Goal: Task Accomplishment & Management: Complete application form

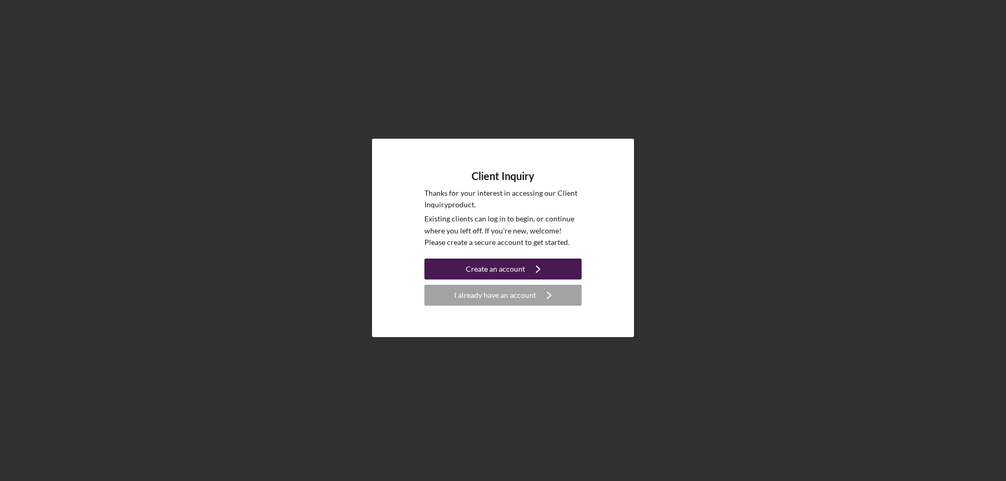
click at [488, 265] on div "Create an account" at bounding box center [495, 269] width 59 height 21
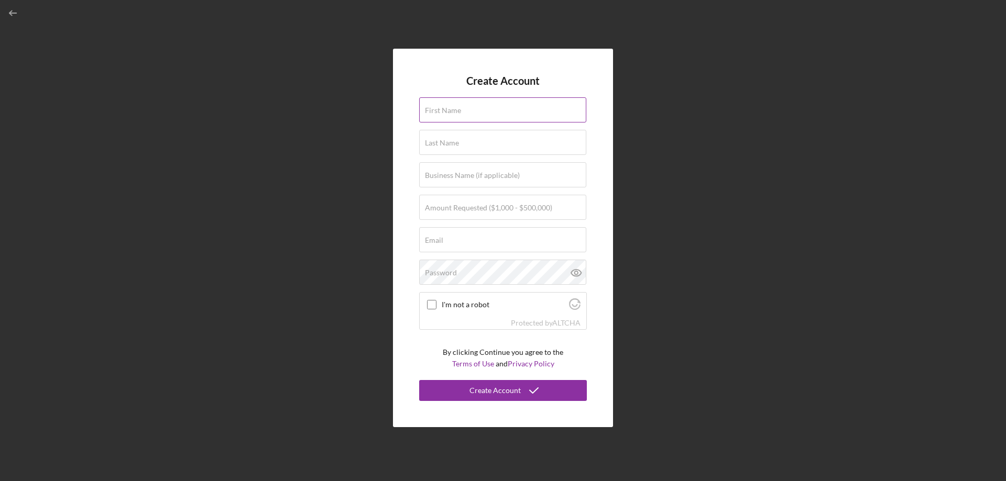
click at [456, 113] on label "First Name" at bounding box center [443, 110] width 36 height 8
click at [456, 113] on input "First Name" at bounding box center [502, 109] width 167 height 25
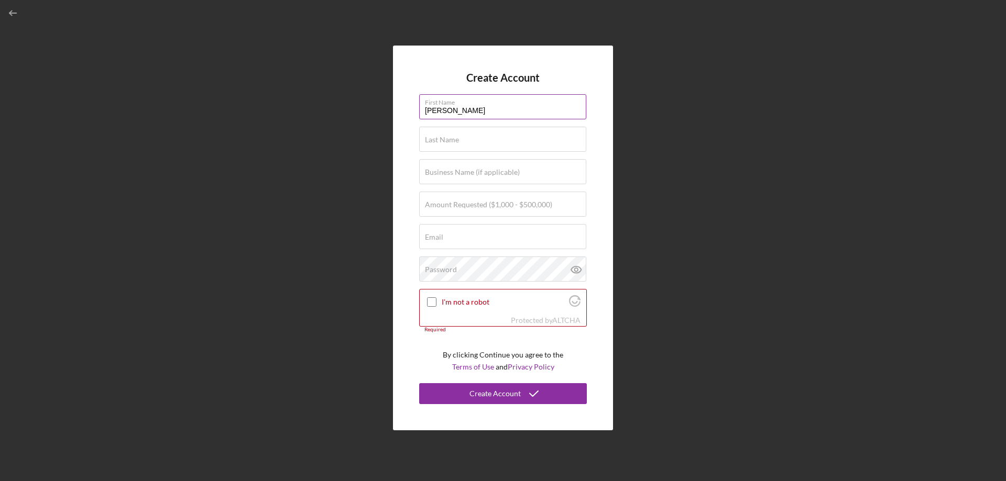
type input "Louis"
type input "St Germaine"
type input "$69,000"
click at [439, 236] on label "Email" at bounding box center [434, 237] width 18 height 8
click at [439, 236] on input "Email" at bounding box center [502, 236] width 167 height 25
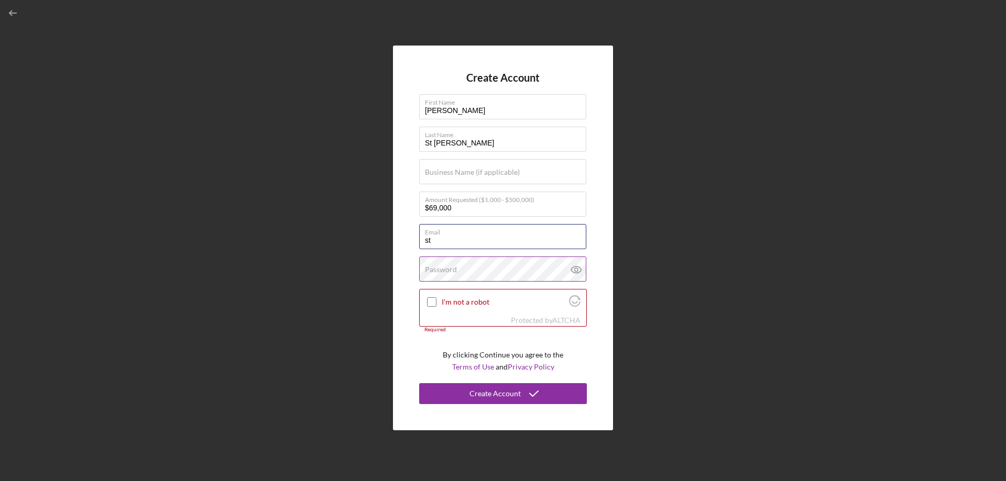
type input "[EMAIL_ADDRESS][DOMAIN_NAME]"
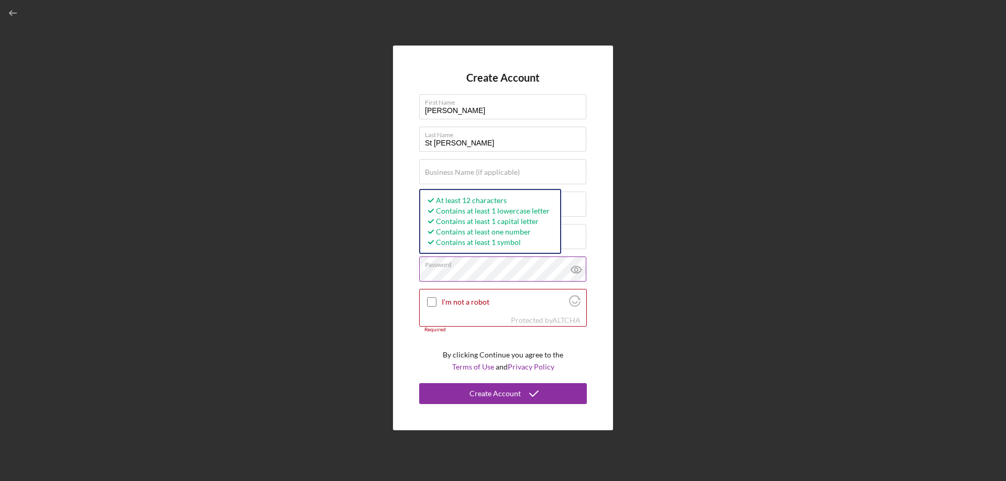
click at [577, 270] on icon at bounding box center [576, 270] width 26 height 26
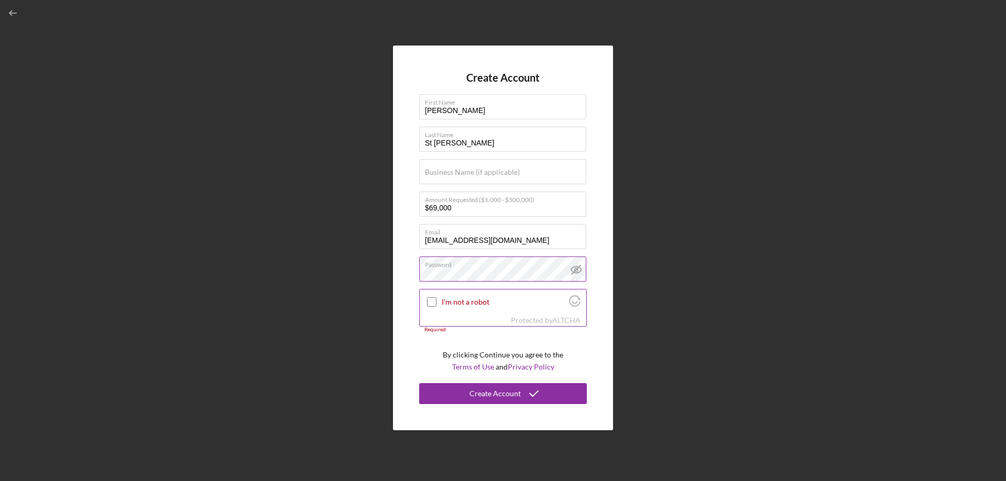
click at [433, 301] on input "I'm not a robot" at bounding box center [431, 302] width 9 height 9
checkbox input "true"
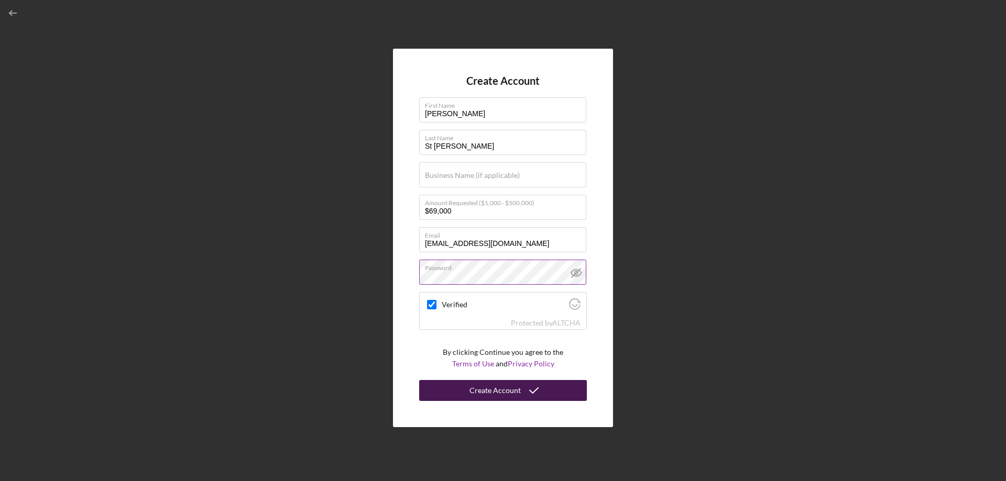
click at [505, 393] on div "Create Account" at bounding box center [494, 390] width 51 height 21
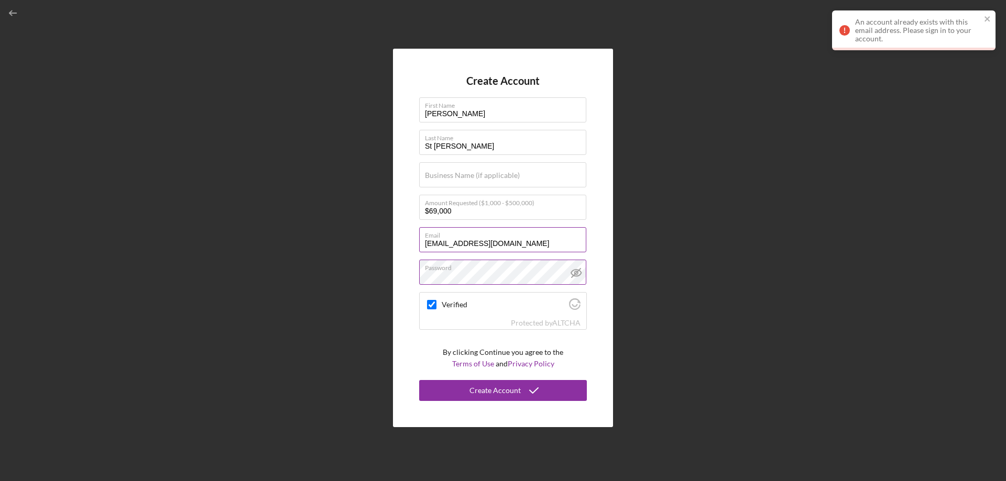
click at [505, 238] on label "Email" at bounding box center [505, 234] width 161 height 12
click at [505, 238] on input "[EMAIL_ADDRESS][DOMAIN_NAME]" at bounding box center [502, 239] width 167 height 25
drag, startPoint x: 516, startPoint y: 238, endPoint x: 418, endPoint y: 258, distance: 100.5
click at [418, 258] on div "Create Account First Name Louis Last Name St Germaine Business Name (if applica…" at bounding box center [503, 238] width 220 height 379
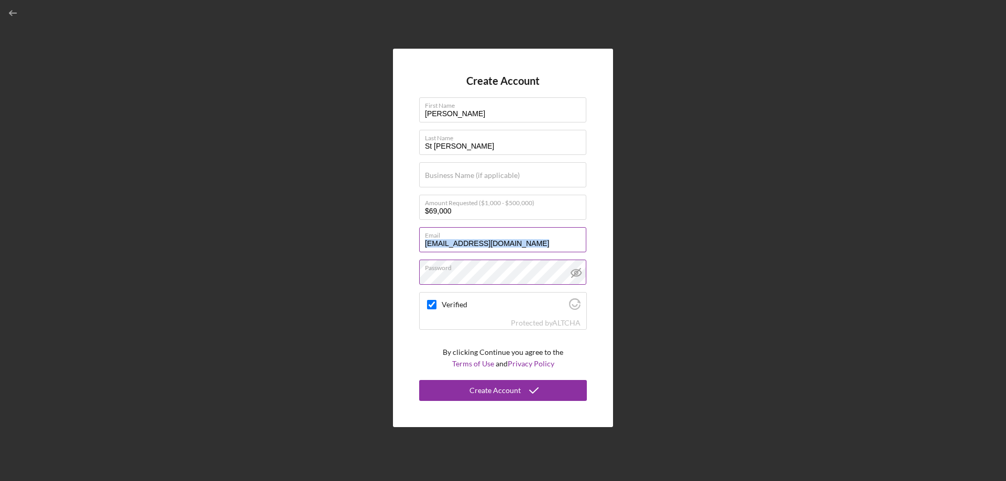
click at [490, 244] on input "[EMAIL_ADDRESS][DOMAIN_NAME]" at bounding box center [502, 239] width 167 height 25
drag, startPoint x: 509, startPoint y: 243, endPoint x: 406, endPoint y: 254, distance: 102.8
click at [406, 254] on div "Create Account First Name Louis Last Name St Germaine Business Name (if applica…" at bounding box center [503, 238] width 220 height 379
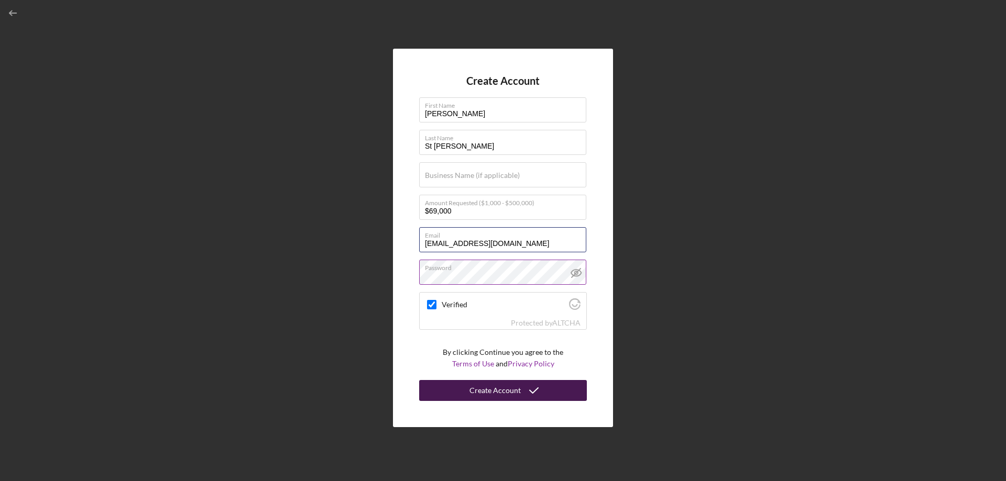
type input "louiestgermaine@gmail.com"
click at [475, 392] on div "Create Account" at bounding box center [494, 390] width 51 height 21
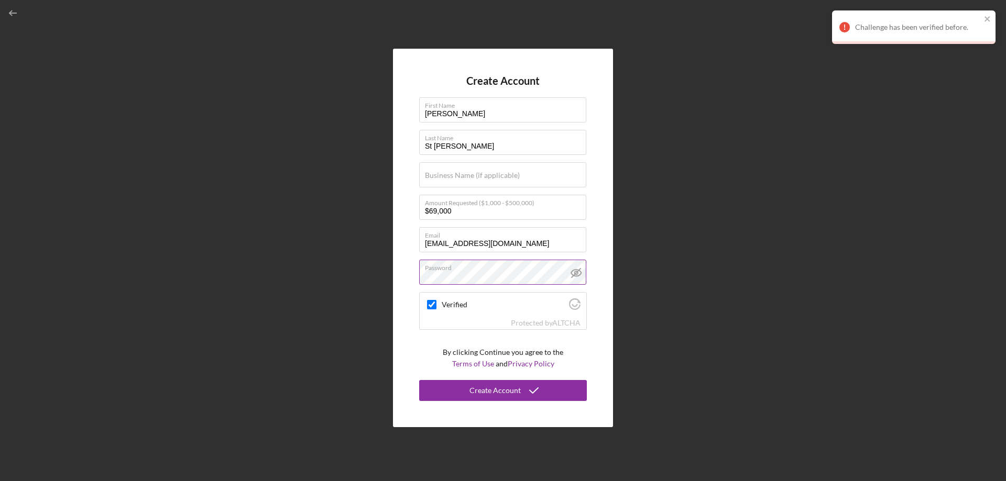
click at [937, 70] on div "Create Account First Name Louis Last Name St Germaine Business Name (if applica…" at bounding box center [502, 238] width 995 height 476
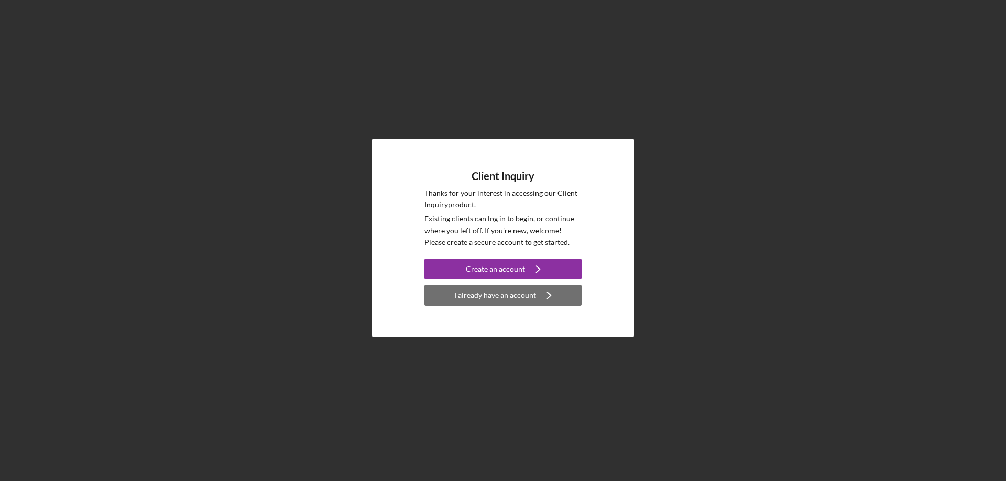
click at [476, 295] on div "I already have an account" at bounding box center [495, 295] width 82 height 21
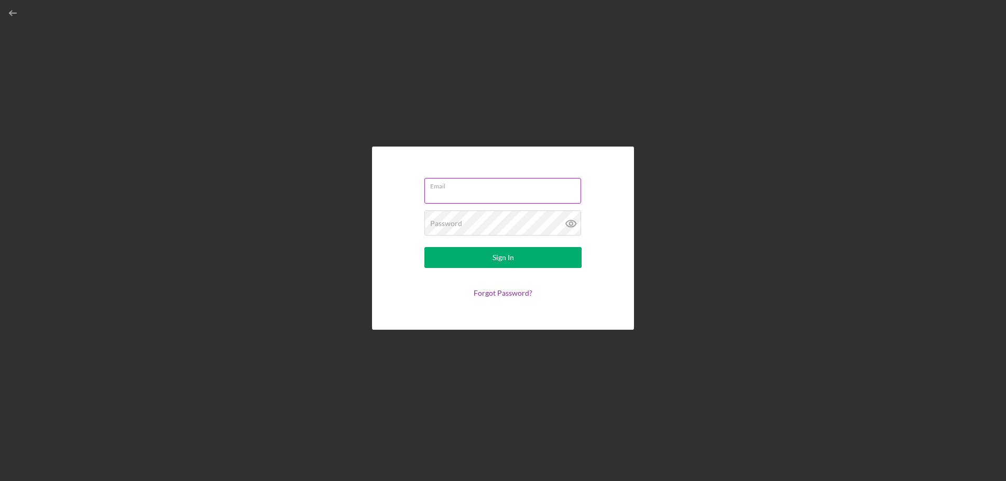
click at [450, 196] on input "Email" at bounding box center [502, 190] width 157 height 25
type input "[EMAIL_ADDRESS][DOMAIN_NAME]"
click at [463, 222] on div "Password Required" at bounding box center [502, 224] width 157 height 26
click at [571, 225] on icon at bounding box center [570, 223] width 3 height 3
click at [534, 259] on button "Sign In" at bounding box center [502, 257] width 157 height 21
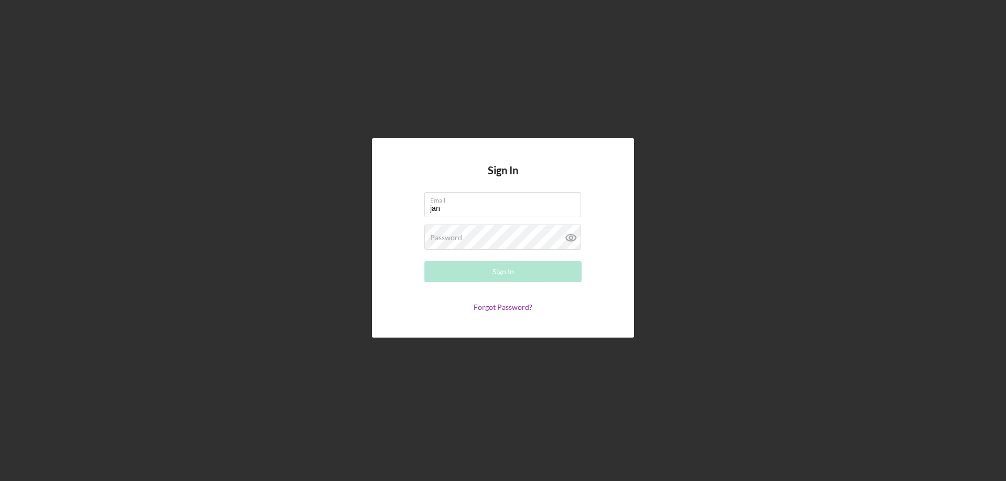
type input "[PERSON_NAME][EMAIL_ADDRESS][PERSON_NAME][DOMAIN_NAME]"
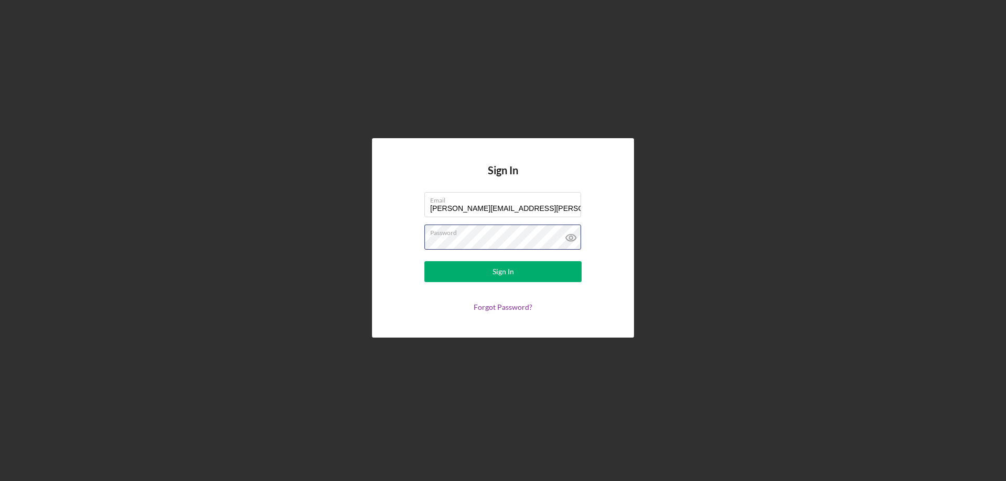
click at [424, 261] on button "Sign In" at bounding box center [502, 271] width 157 height 21
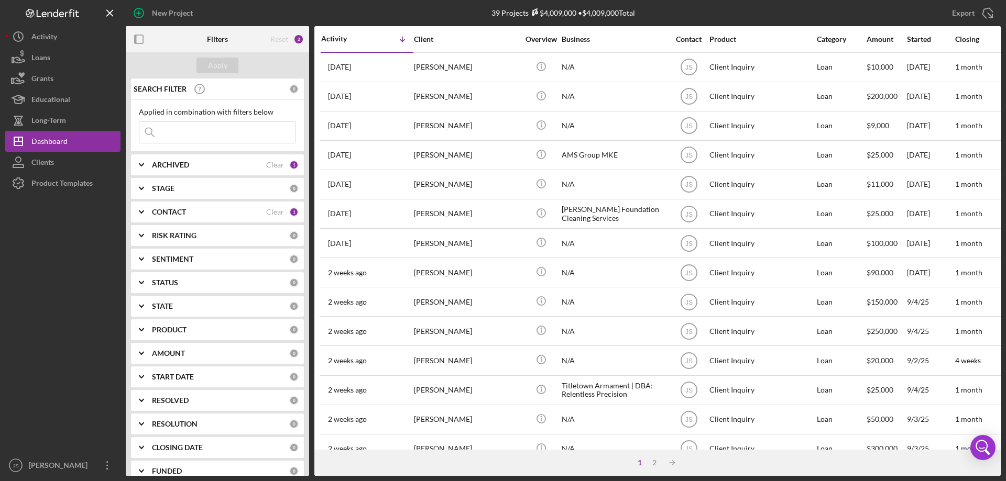
click at [145, 162] on icon "Icon/Expander" at bounding box center [141, 165] width 26 height 26
click at [145, 227] on input "Archived" at bounding box center [144, 224] width 10 height 10
checkbox input "true"
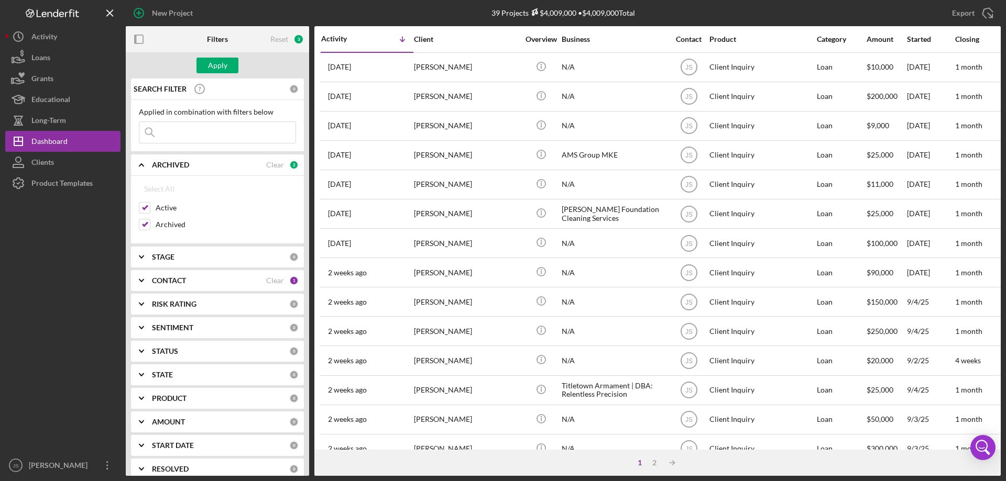
click at [185, 133] on input at bounding box center [217, 132] width 156 height 21
click at [212, 58] on div "Apply" at bounding box center [217, 66] width 19 height 16
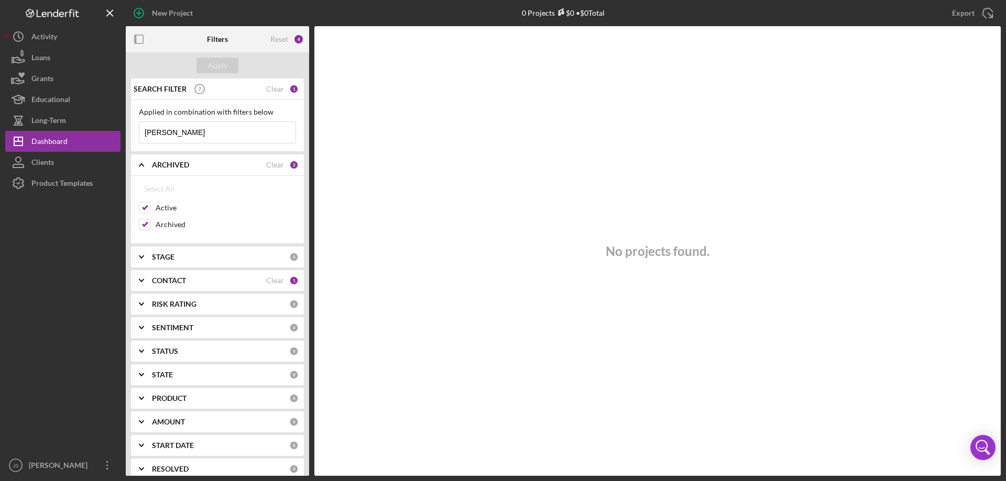
drag, startPoint x: 180, startPoint y: 122, endPoint x: 130, endPoint y: 149, distance: 56.7
click at [130, 149] on div "SEARCH FILTER Clear 1 Applied in combination with filters below Louis Icon/Menu…" at bounding box center [217, 278] width 183 height 398
type input "St Germaine"
click at [224, 65] on div "Apply" at bounding box center [217, 66] width 19 height 16
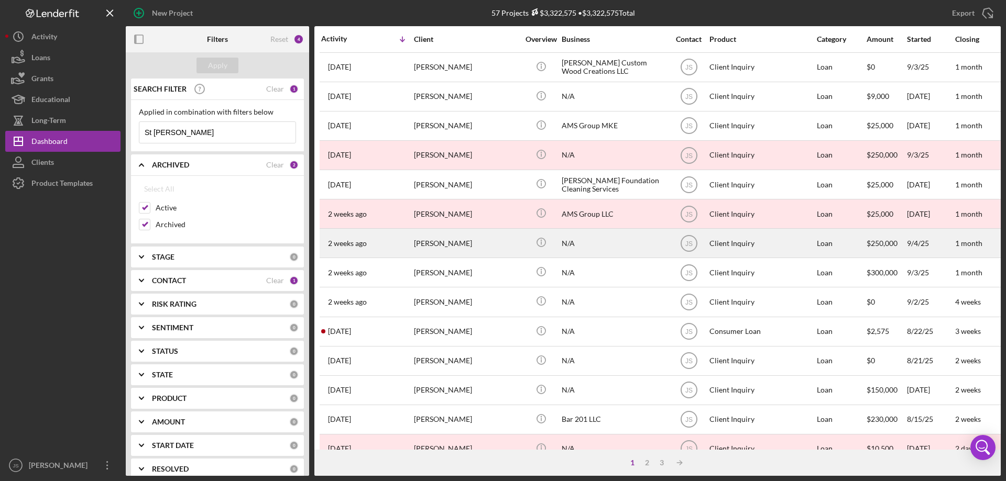
scroll to position [210, 0]
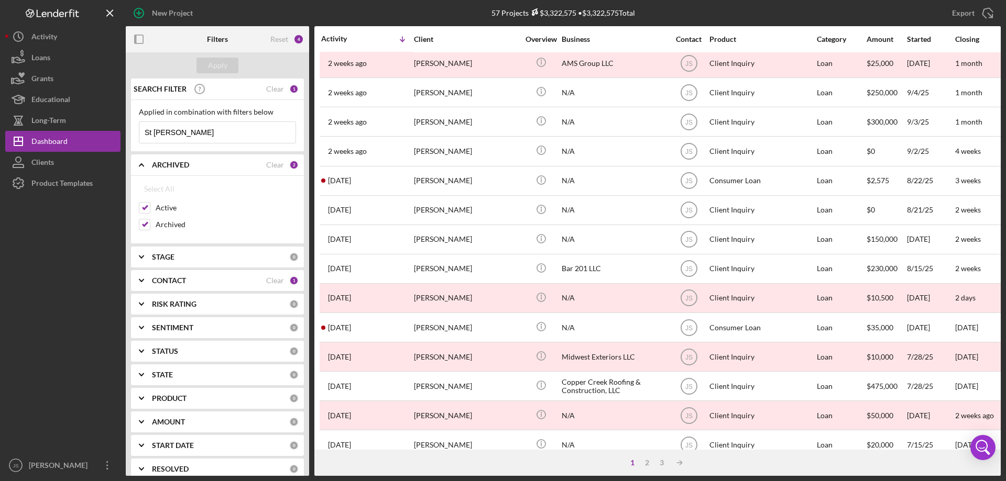
click at [198, 135] on input "St Germaine" at bounding box center [217, 132] width 156 height 21
drag, startPoint x: 198, startPoint y: 135, endPoint x: 113, endPoint y: 135, distance: 84.9
click at [113, 135] on div "New Project 57 Projects $3,322,575 • $3,322,575 Total Export Icon/Export Filter…" at bounding box center [502, 238] width 995 height 476
click at [222, 68] on div "Apply" at bounding box center [217, 66] width 19 height 16
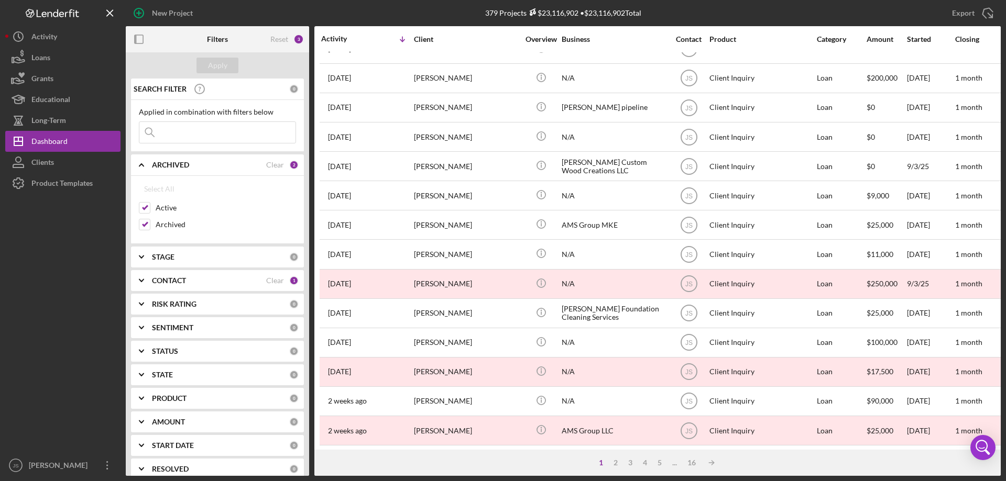
scroll to position [0, 0]
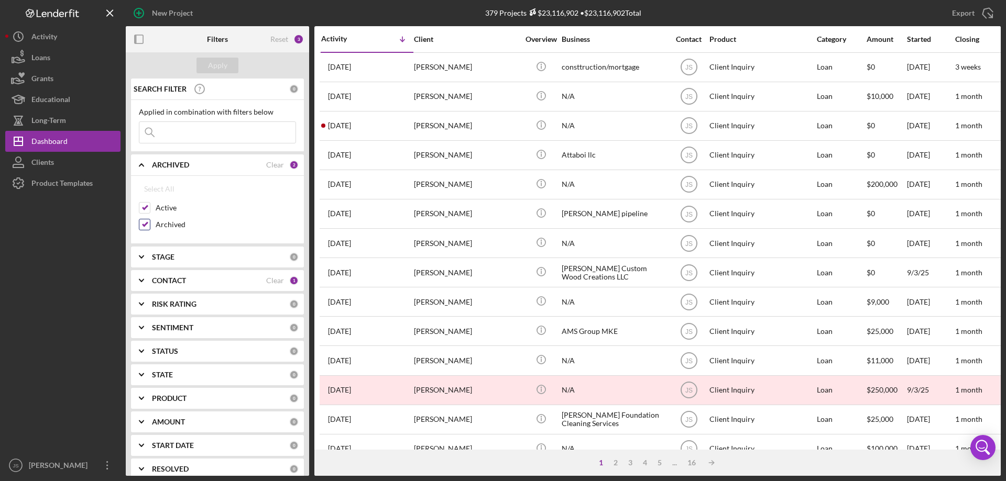
click at [145, 224] on input "Archived" at bounding box center [144, 224] width 10 height 10
checkbox input "false"
click at [140, 165] on polyline at bounding box center [141, 165] width 4 height 2
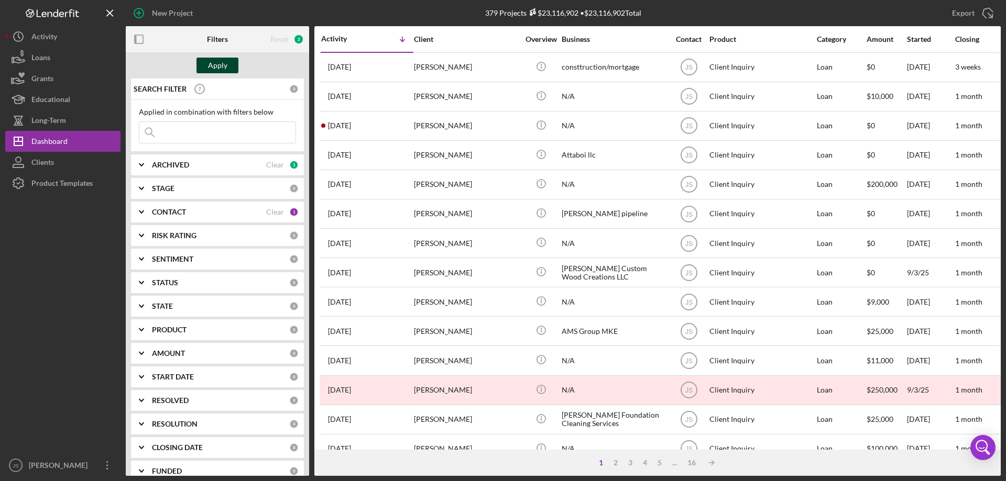
click at [208, 69] on div "Apply" at bounding box center [217, 66] width 19 height 16
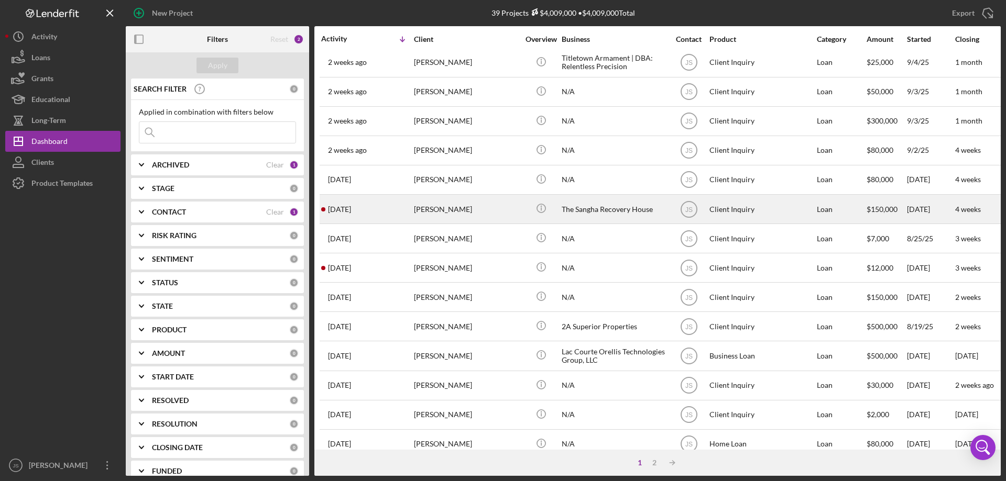
scroll to position [350, 0]
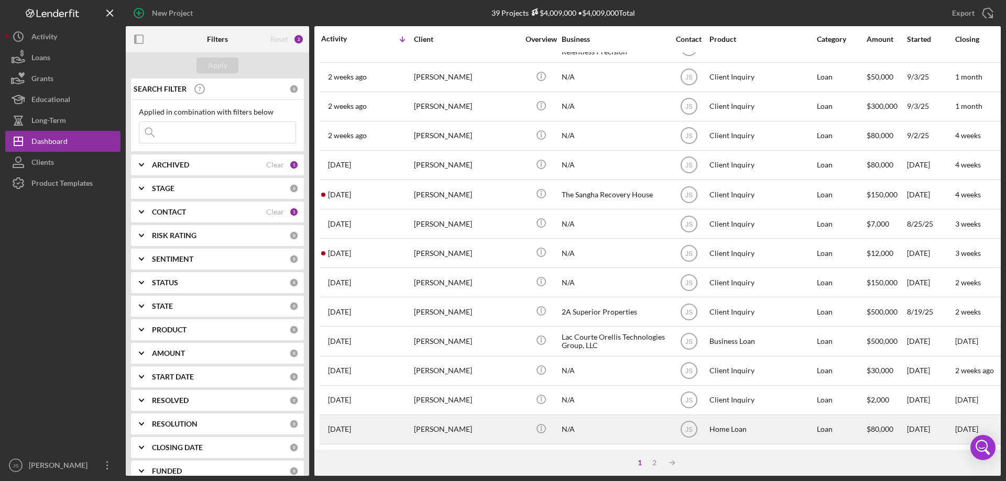
click at [604, 426] on div "N/A" at bounding box center [614, 430] width 105 height 28
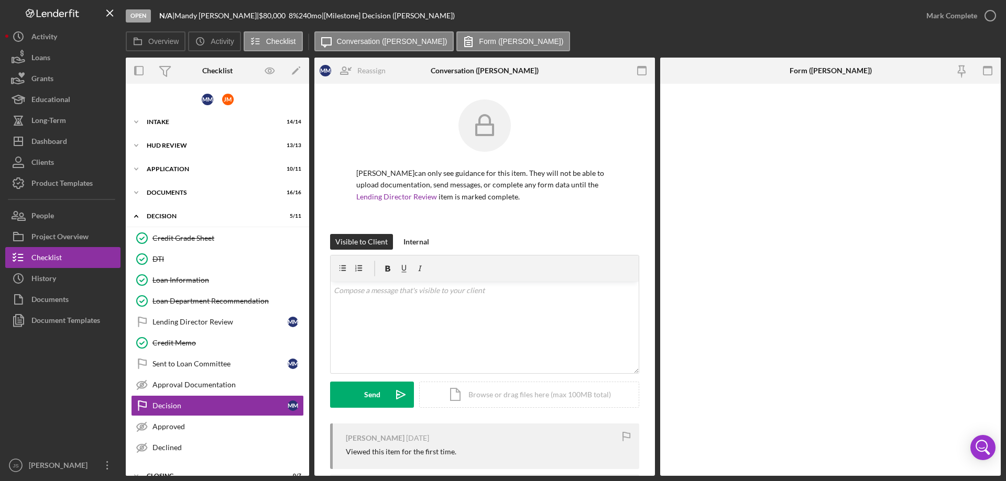
scroll to position [16, 0]
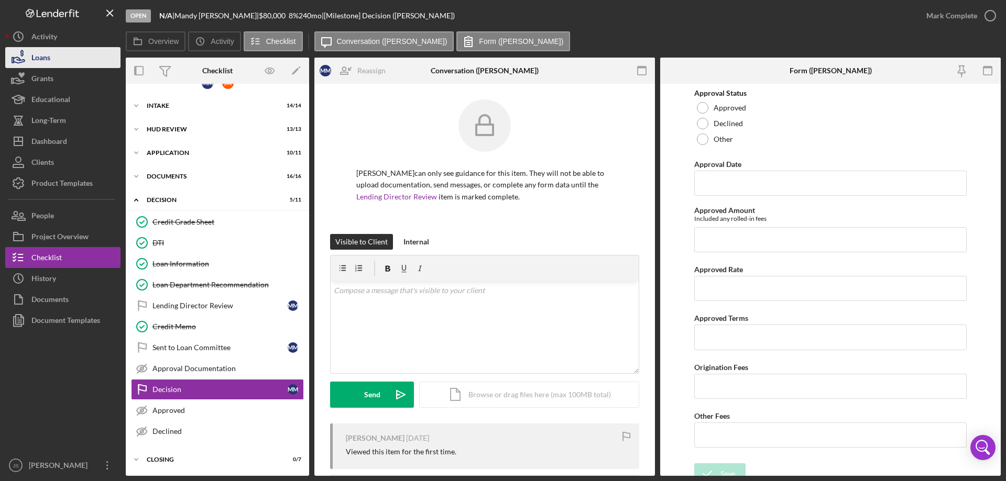
click at [55, 54] on button "Loans" at bounding box center [62, 57] width 115 height 21
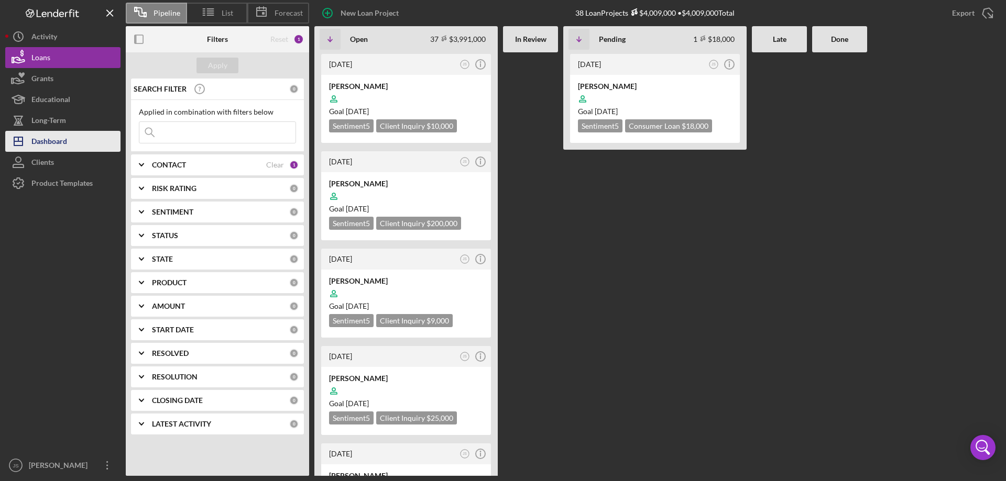
click at [50, 139] on div "Dashboard" at bounding box center [49, 143] width 36 height 24
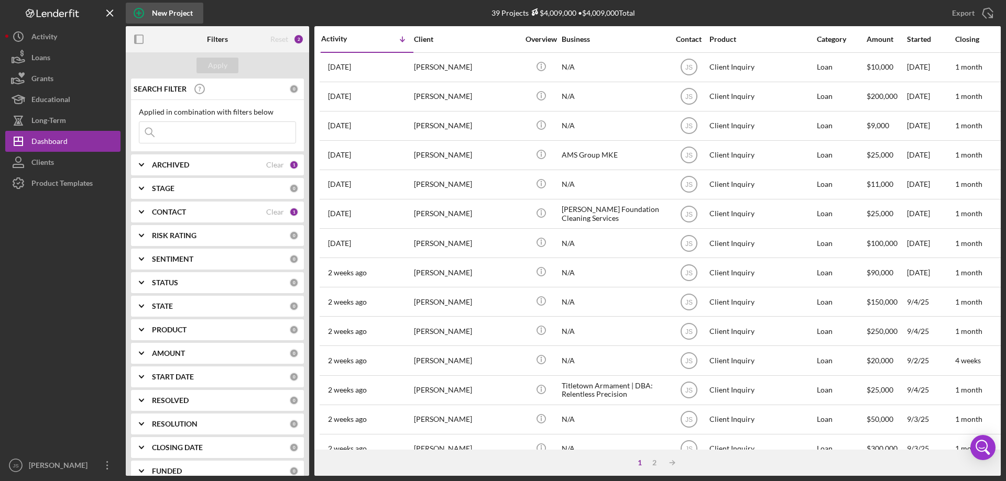
click at [139, 13] on icon "button" at bounding box center [138, 12] width 5 height 5
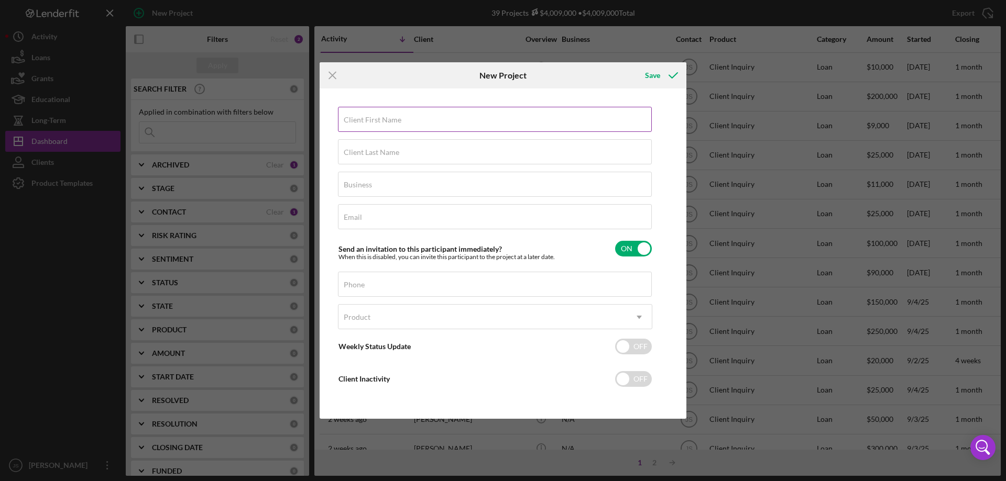
click at [417, 121] on input "Client First Name" at bounding box center [495, 119] width 314 height 25
type input "Louis"
click at [390, 151] on label "Client Last Name" at bounding box center [372, 152] width 56 height 8
click at [390, 151] on input "Client Last Name" at bounding box center [495, 151] width 314 height 25
type input "St Germaine"
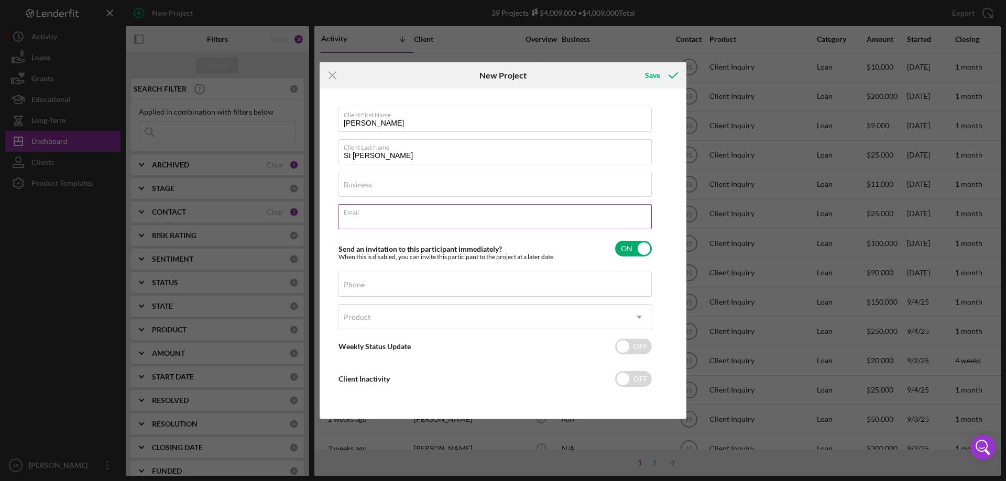
click at [389, 219] on input "Email" at bounding box center [495, 216] width 314 height 25
type input "[EMAIL_ADDRESS][DOMAIN_NAME]"
click at [413, 287] on input "Phone" at bounding box center [495, 284] width 314 height 25
type input "(715) 614-2599"
click at [413, 314] on div "Product" at bounding box center [482, 317] width 288 height 24
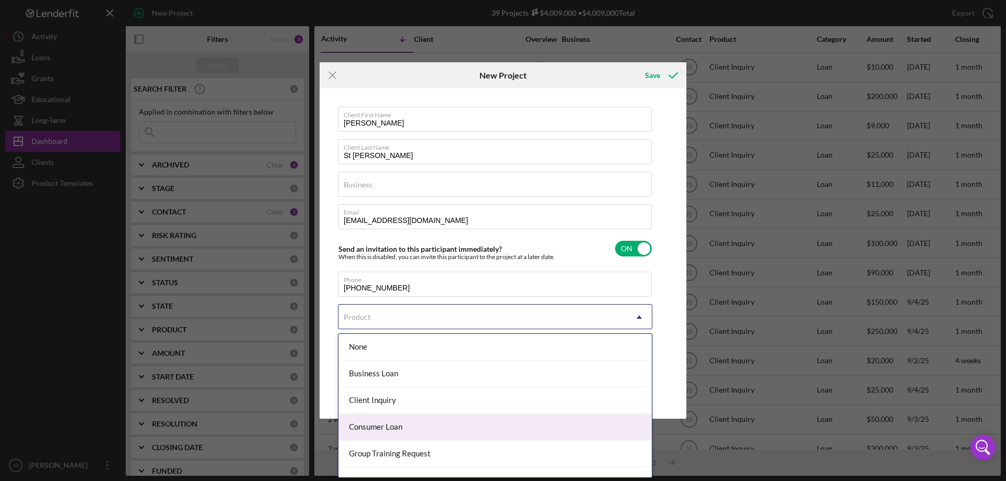
click at [439, 428] on div "Consumer Loan" at bounding box center [494, 427] width 313 height 27
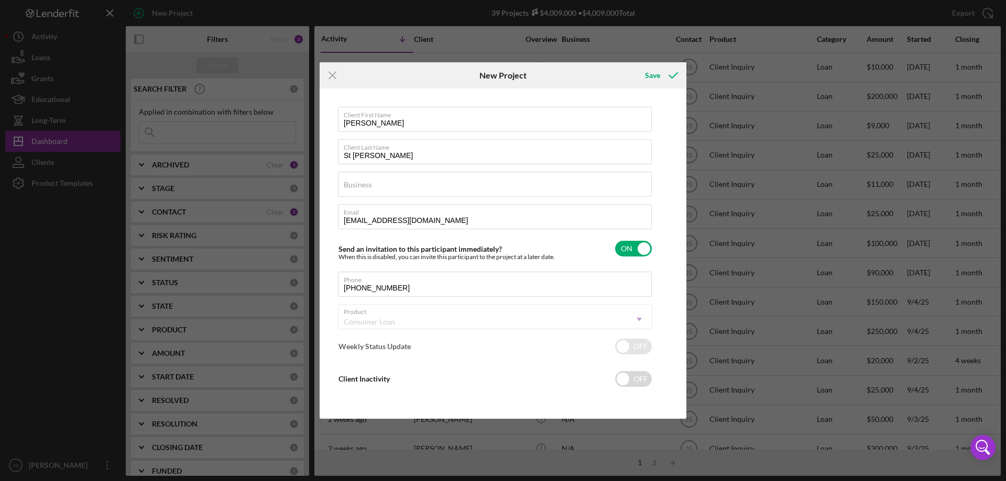
checkbox input "true"
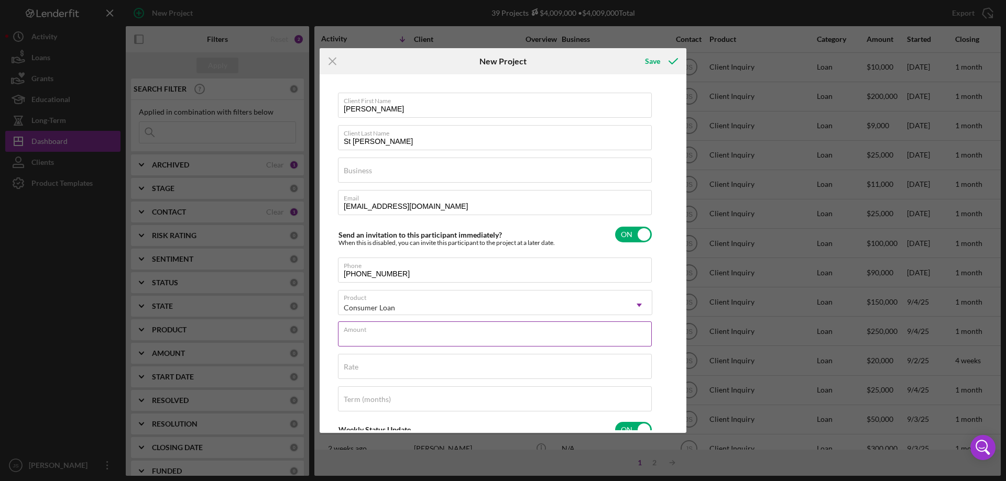
click at [413, 339] on input "Amount" at bounding box center [495, 334] width 314 height 25
type input "$69,000"
click at [399, 373] on input "Rate" at bounding box center [495, 366] width 314 height 25
type input "7.750%"
click at [380, 400] on label "Term (months)" at bounding box center [367, 399] width 47 height 8
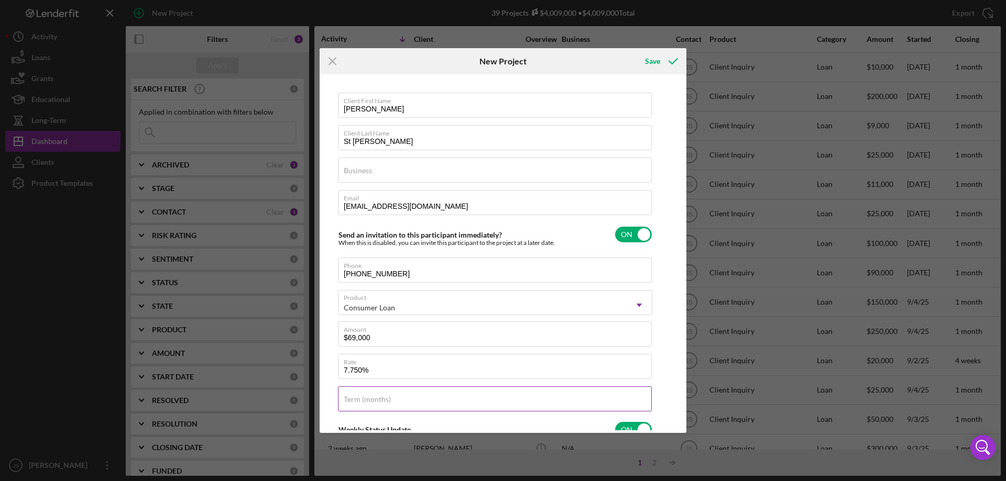
click at [380, 400] on input "Term (months)" at bounding box center [495, 399] width 314 height 25
type input "120"
click at [650, 57] on div "Save" at bounding box center [652, 61] width 15 height 21
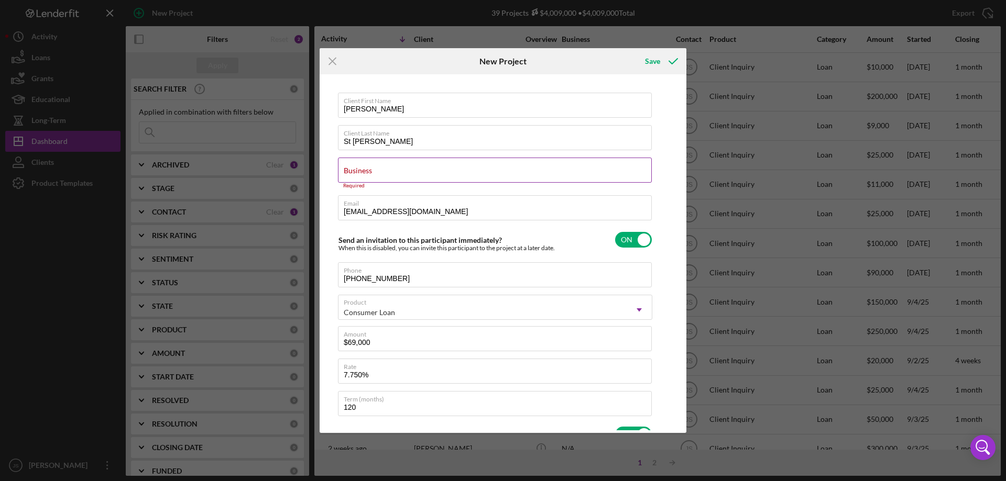
click at [409, 172] on input "Business" at bounding box center [495, 170] width 314 height 25
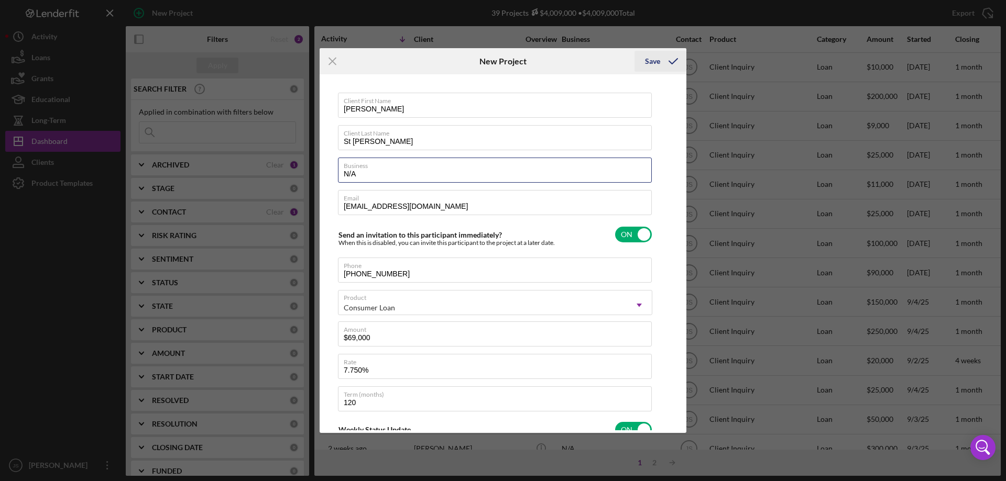
type input "N/A"
click at [648, 59] on div "Save" at bounding box center [652, 61] width 15 height 21
checkbox input "false"
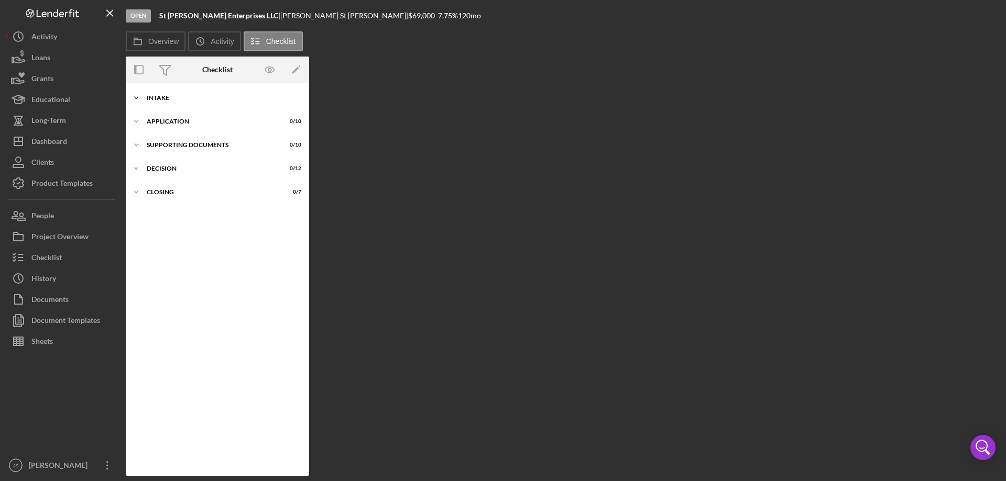
click at [134, 90] on icon "Icon/Expander" at bounding box center [136, 97] width 21 height 21
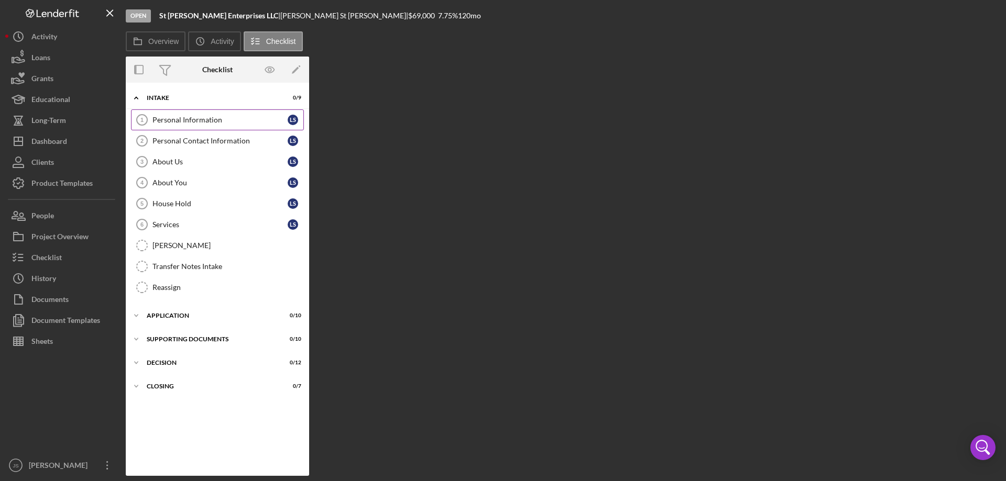
click at [156, 117] on div "Personal Information" at bounding box center [219, 120] width 135 height 8
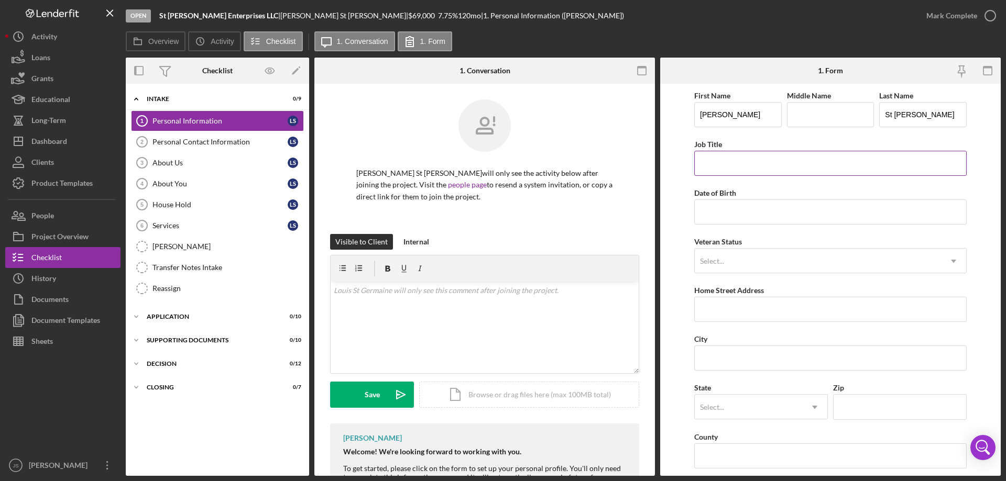
click at [710, 162] on input "Job Title" at bounding box center [830, 163] width 272 height 25
type input "Transfer Station Manager"
drag, startPoint x: 710, startPoint y: 201, endPoint x: 710, endPoint y: 212, distance: 11.0
click at [710, 212] on input "Date of Birth" at bounding box center [830, 212] width 272 height 25
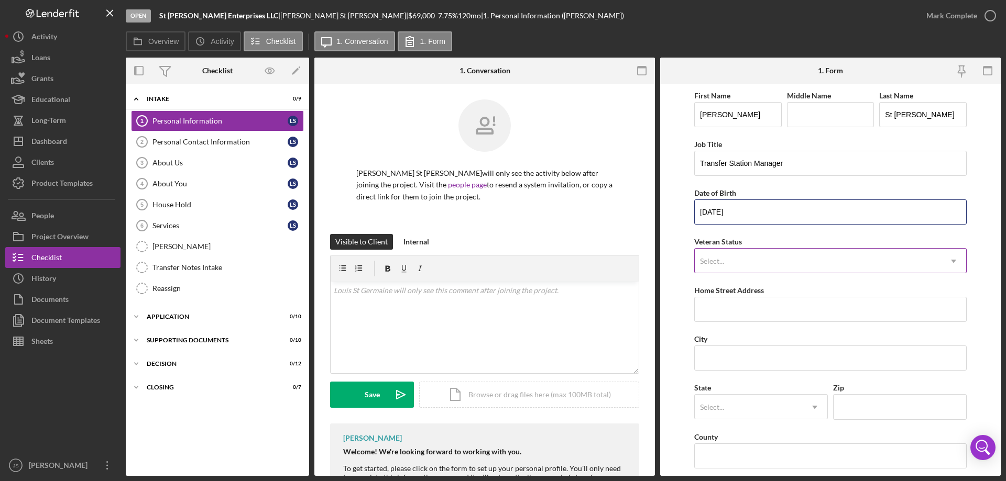
type input "01/24/1972"
click at [718, 260] on div "Select..." at bounding box center [712, 261] width 24 height 8
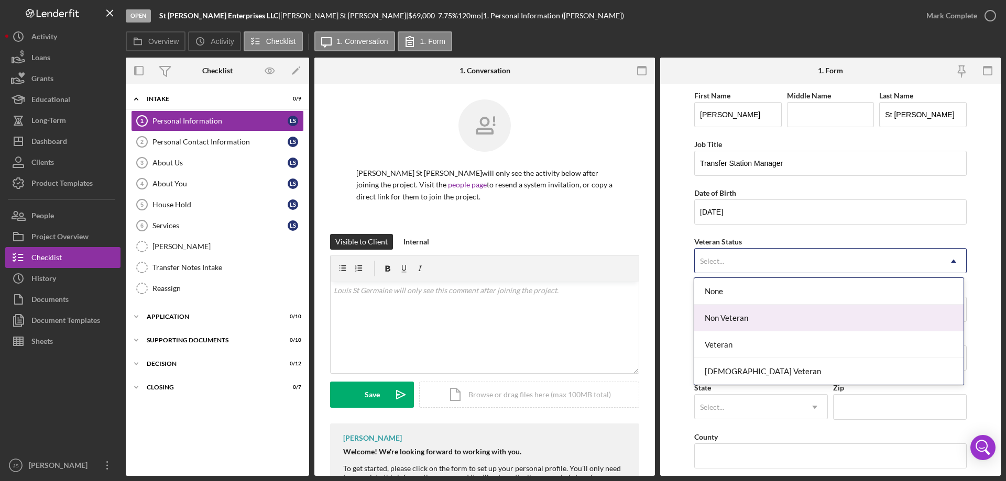
click at [740, 317] on div "Non Veteran" at bounding box center [828, 318] width 269 height 27
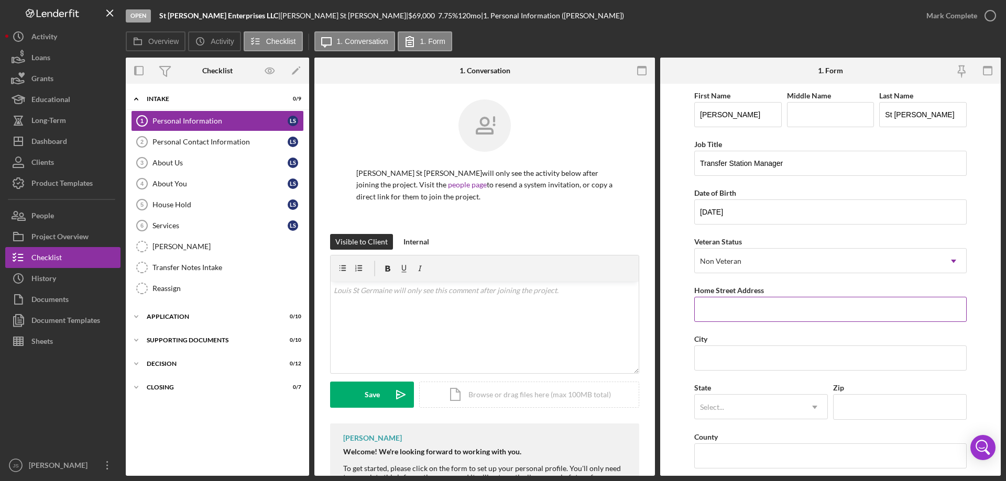
click at [740, 310] on input "Home Street Address" at bounding box center [830, 309] width 272 height 25
type input "14183 Longs Point Ln"
type input "Lac du Flambeau"
click at [791, 414] on div "Select..." at bounding box center [748, 407] width 107 height 24
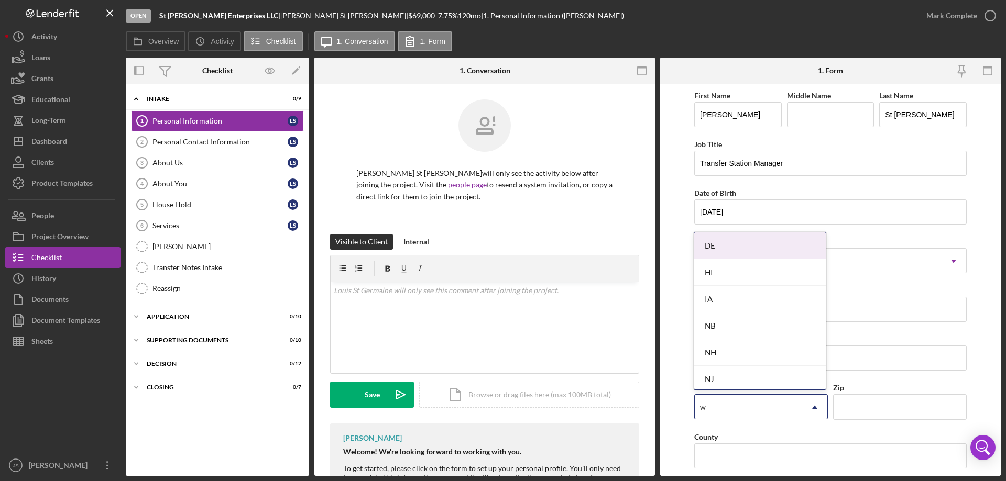
type input "wi"
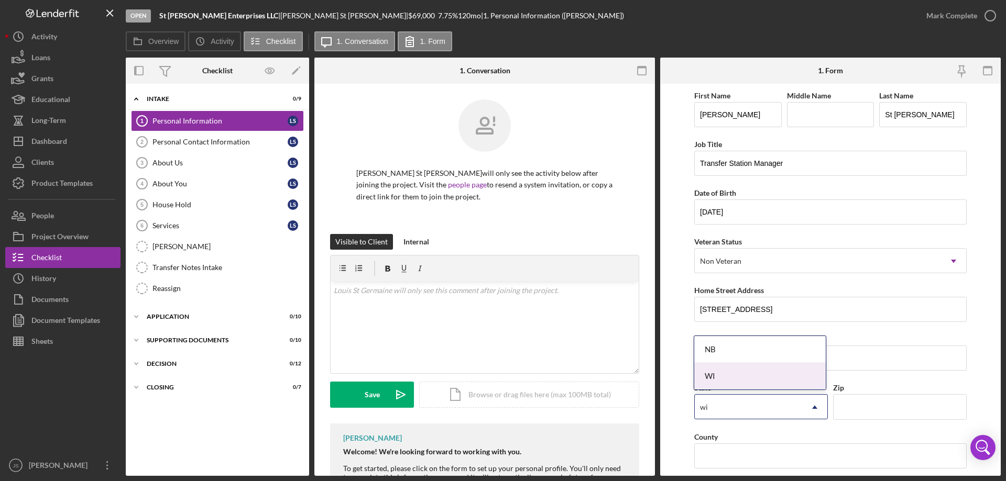
click at [775, 368] on div "WI" at bounding box center [759, 376] width 131 height 27
click at [891, 411] on input "Zip" at bounding box center [900, 406] width 134 height 25
type input "54538"
click at [739, 458] on input "County" at bounding box center [830, 456] width 272 height 25
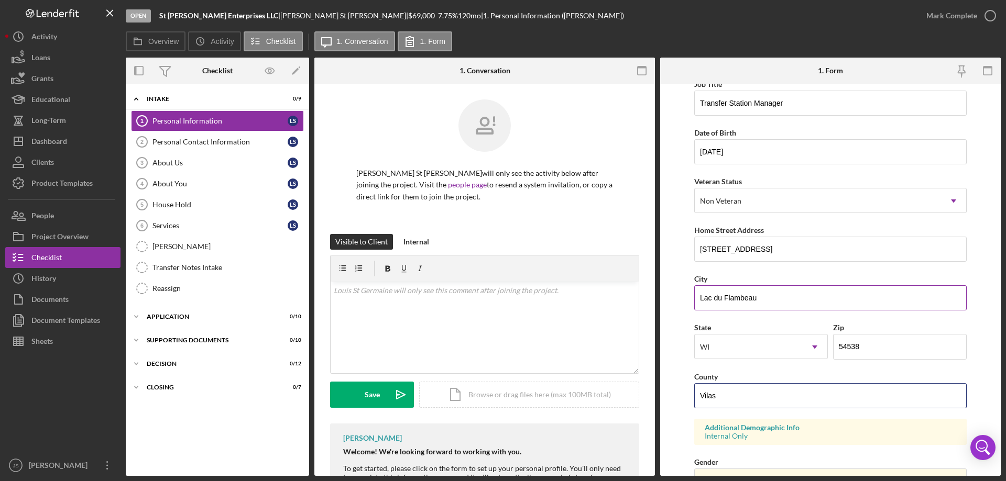
scroll to position [157, 0]
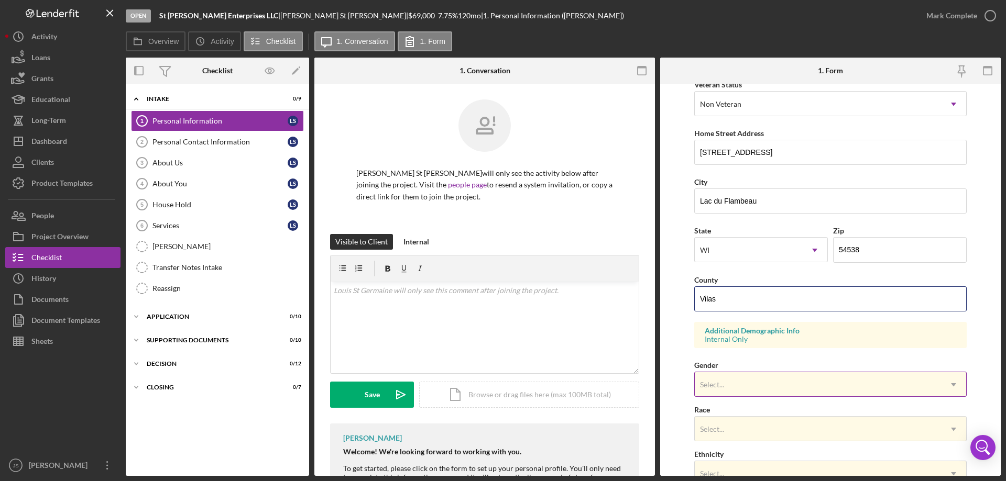
type input "Vilas"
click at [762, 382] on div "Select..." at bounding box center [818, 385] width 246 height 24
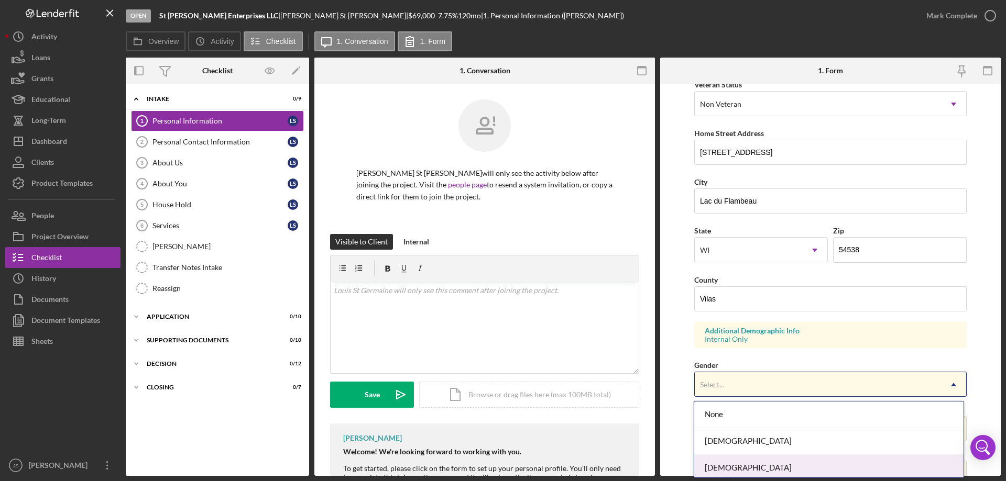
drag, startPoint x: 746, startPoint y: 472, endPoint x: 772, endPoint y: 408, distance: 68.9
click at [747, 469] on div "Male" at bounding box center [828, 468] width 269 height 27
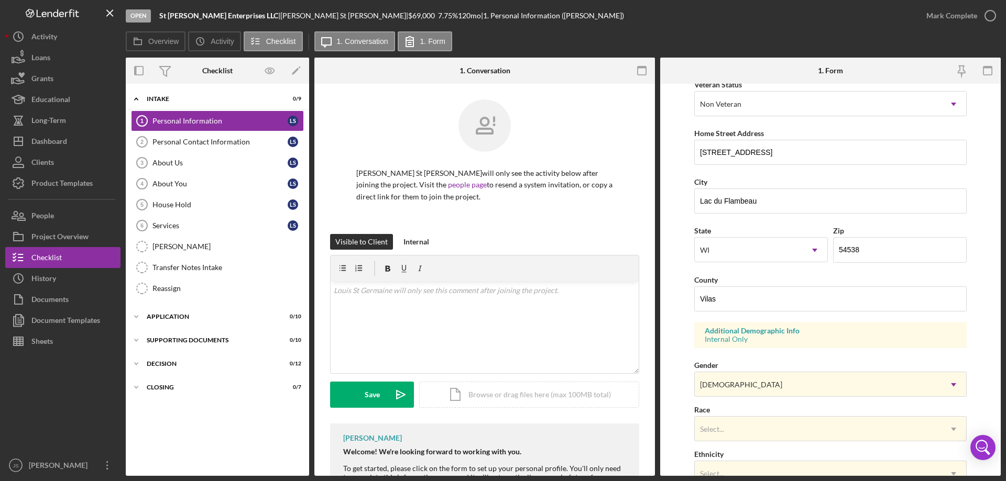
scroll to position [307, 0]
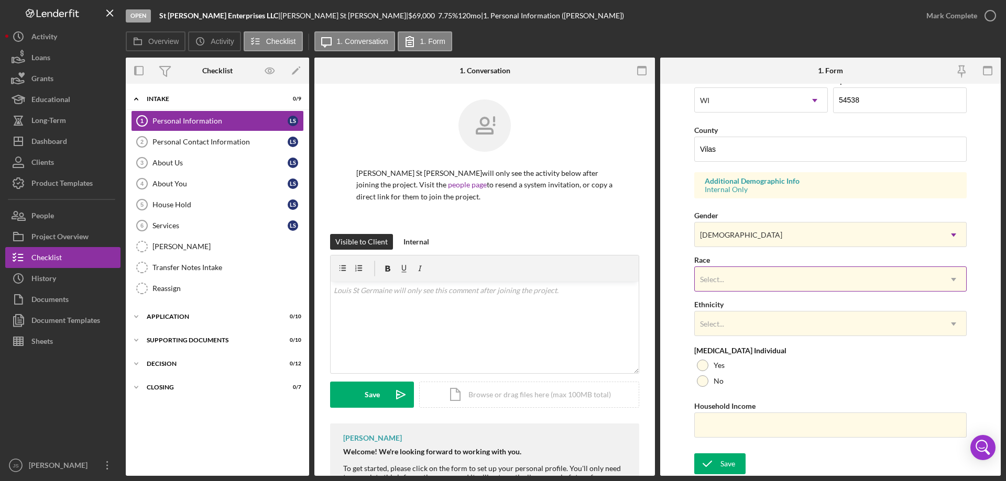
click at [750, 282] on div "Select..." at bounding box center [818, 280] width 246 height 24
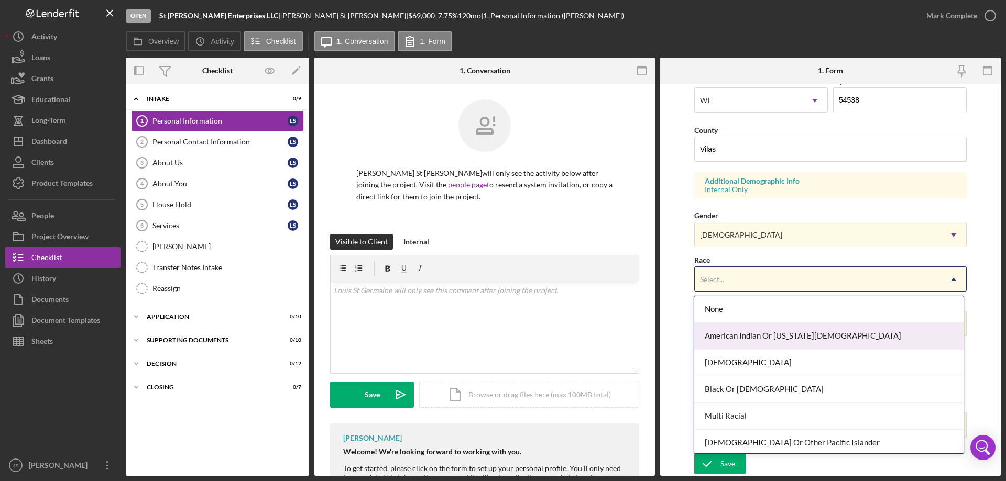
click at [750, 337] on div "American Indian Or Alaska Native" at bounding box center [828, 336] width 269 height 27
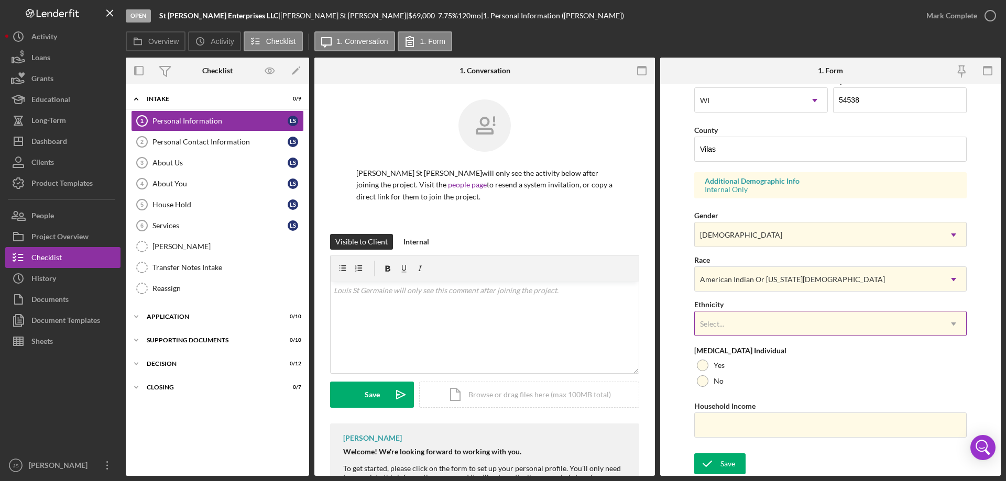
click at [751, 318] on div "Select..." at bounding box center [818, 324] width 246 height 24
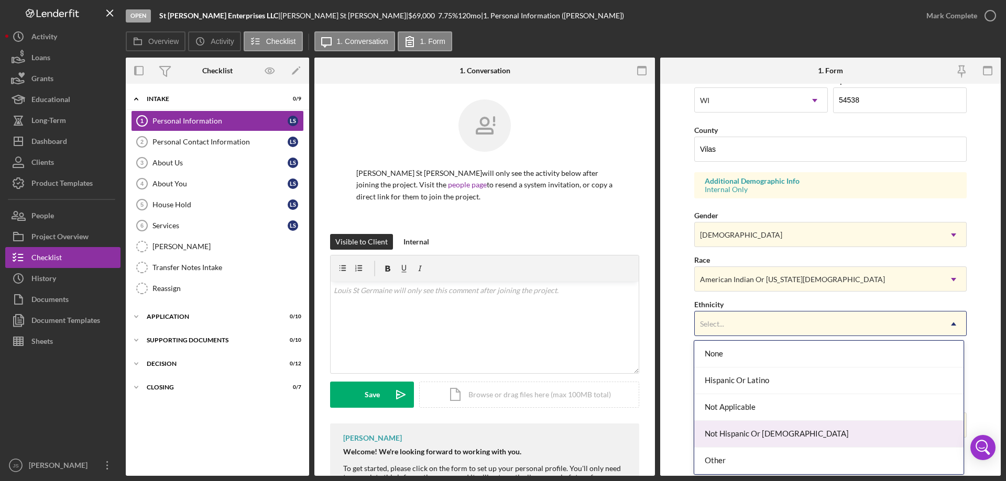
click at [749, 431] on div "Not Hispanic Or Latino" at bounding box center [828, 434] width 269 height 27
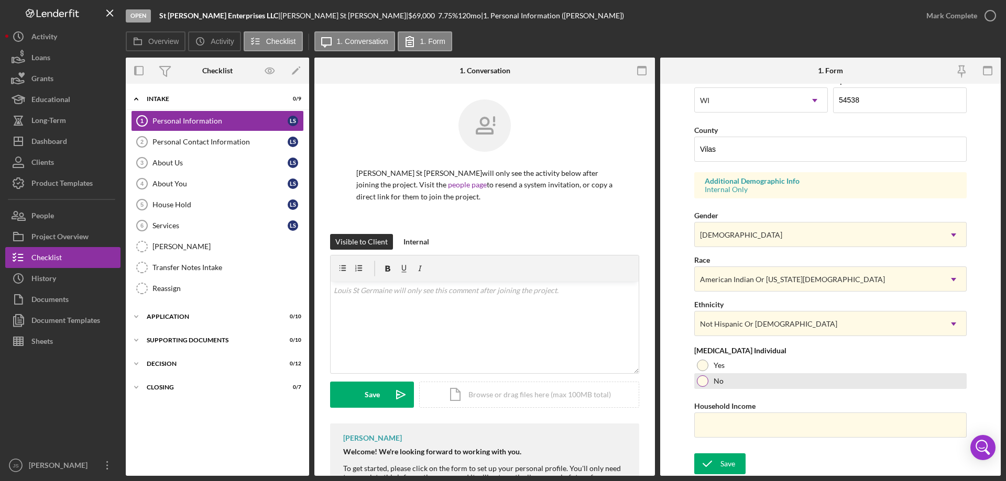
click at [700, 382] on div at bounding box center [703, 382] width 12 height 12
click at [706, 422] on input "Household Income" at bounding box center [830, 425] width 272 height 25
type input "$110,000"
click at [724, 472] on div "Save" at bounding box center [727, 464] width 15 height 21
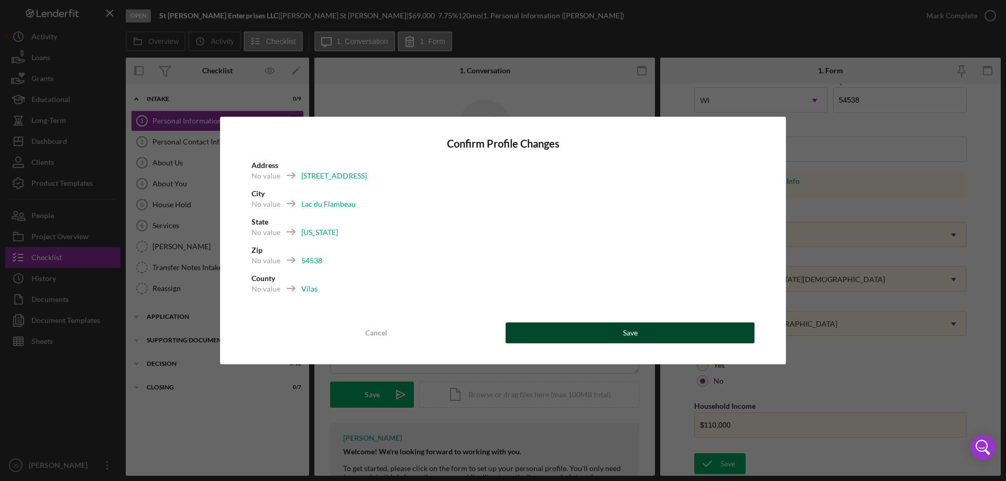
click at [659, 337] on button "Save" at bounding box center [629, 333] width 249 height 21
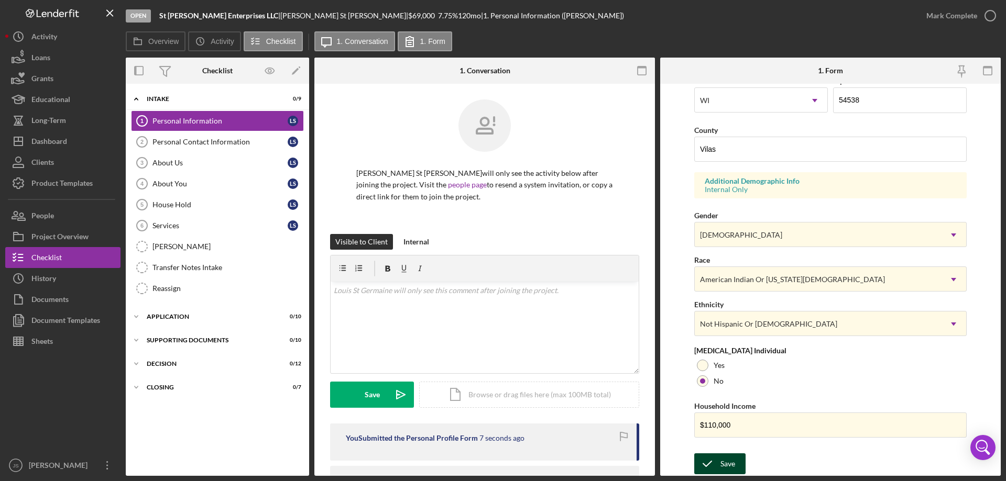
click at [723, 463] on div "Save" at bounding box center [727, 464] width 15 height 21
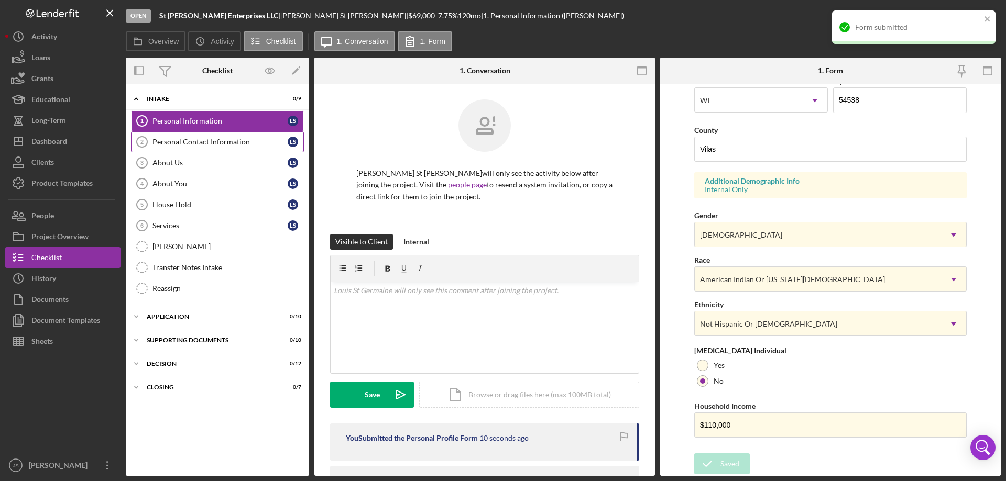
click at [195, 144] on div "Personal Contact Information" at bounding box center [219, 142] width 135 height 8
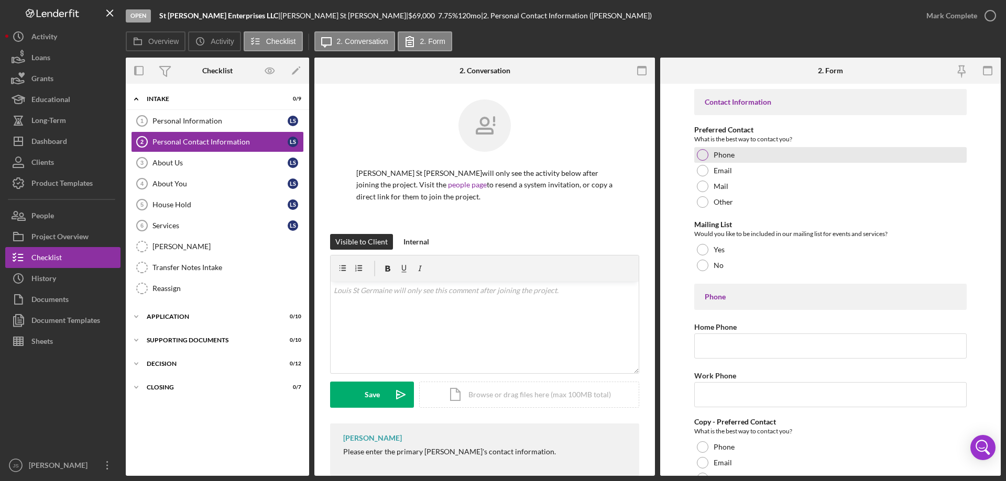
click at [700, 152] on div at bounding box center [703, 155] width 12 height 12
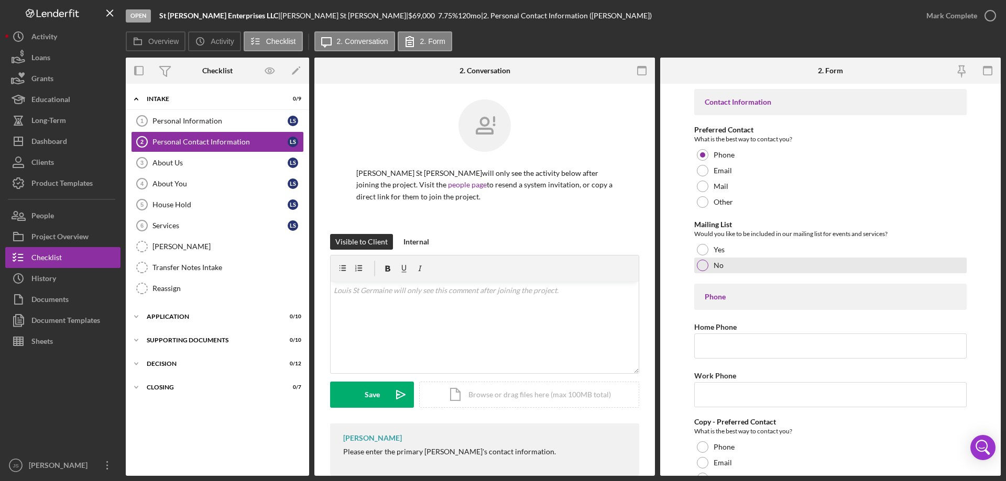
click at [704, 268] on div at bounding box center [703, 266] width 12 height 12
click at [706, 351] on input "Home Phone" at bounding box center [830, 346] width 272 height 25
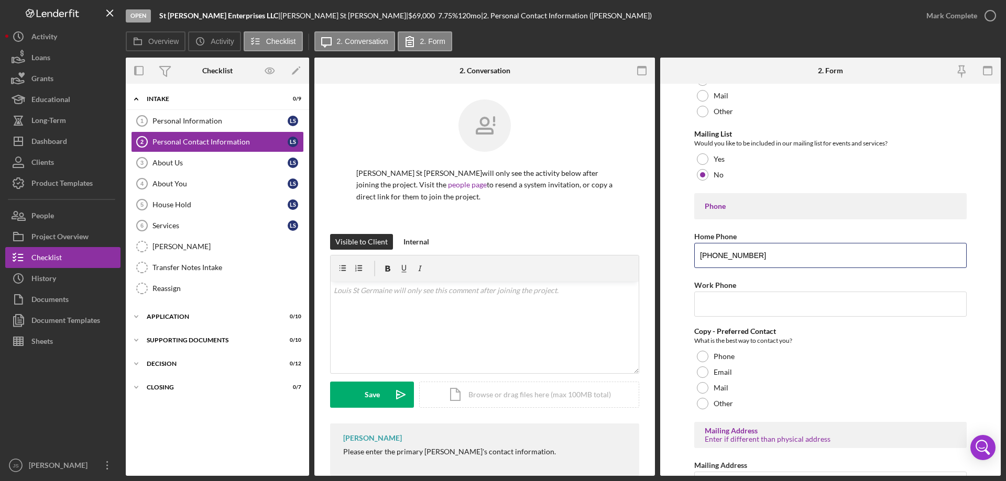
scroll to position [105, 0]
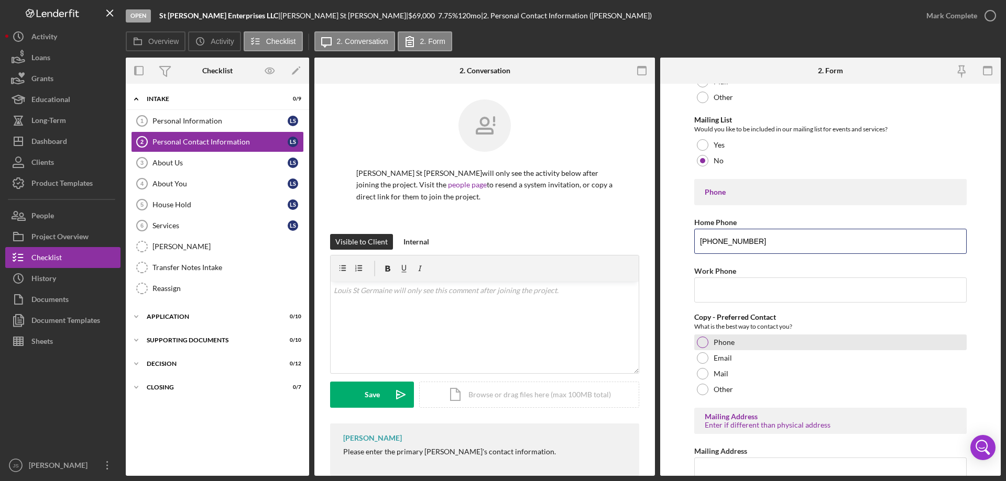
type input "(715) 614-2599"
click at [706, 339] on div at bounding box center [703, 343] width 12 height 12
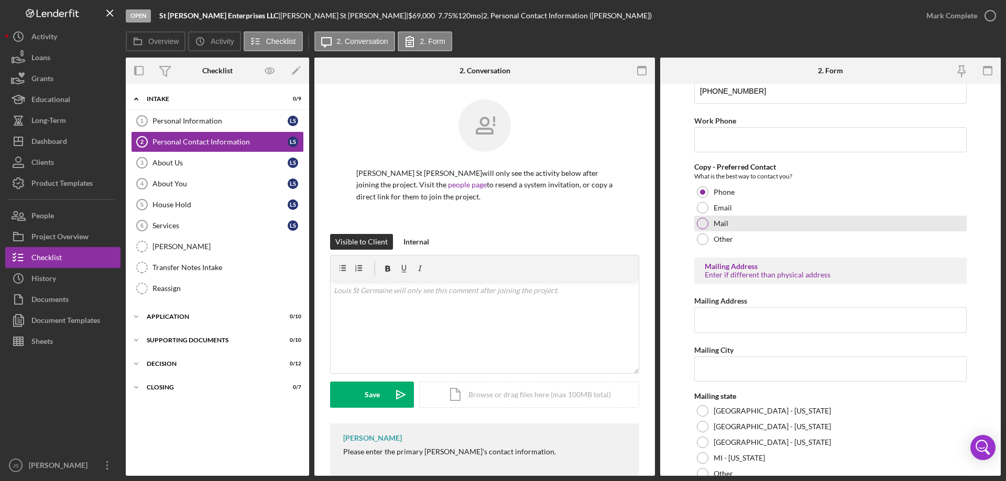
scroll to position [262, 0]
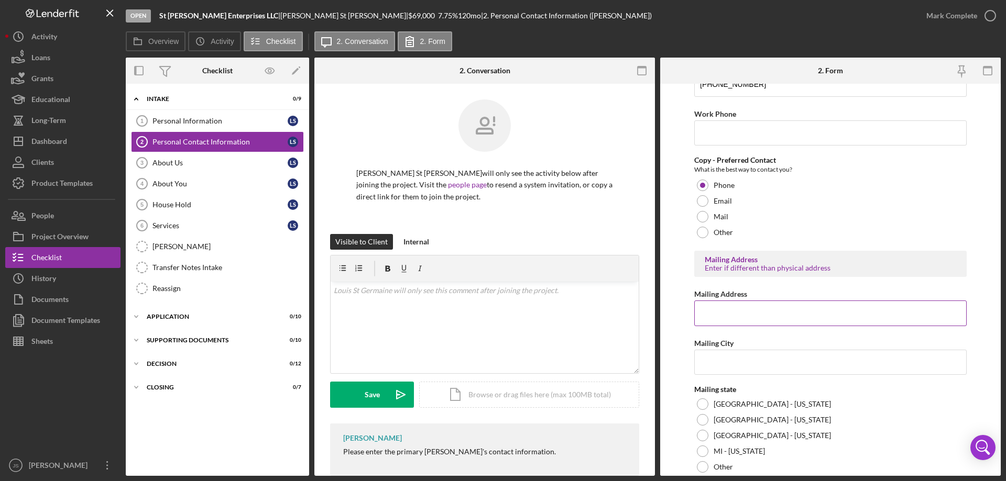
click at [733, 318] on input "Mailing Address" at bounding box center [830, 313] width 272 height 25
type input "PO Box 86"
click at [732, 364] on input "Mailing City" at bounding box center [830, 362] width 272 height 25
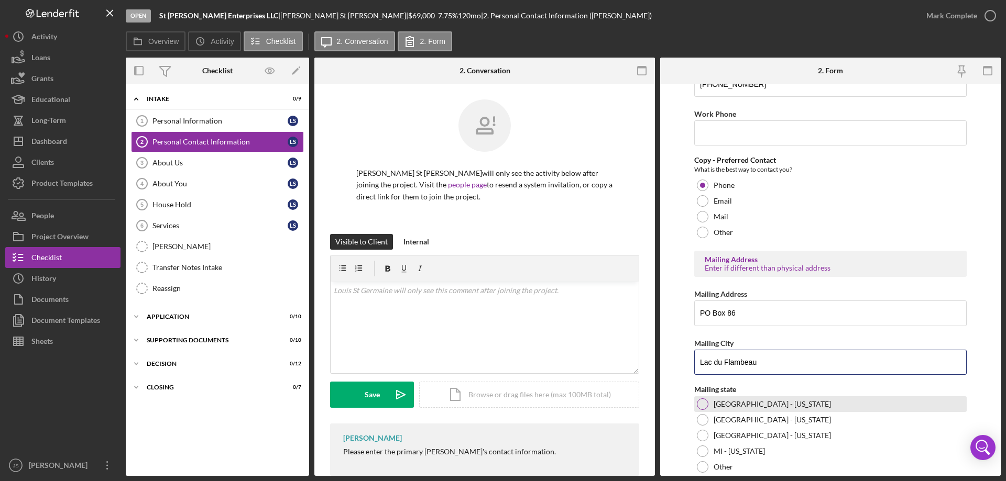
type input "Lac du Flambeau"
drag, startPoint x: 703, startPoint y: 404, endPoint x: 788, endPoint y: 389, distance: 86.7
click at [703, 404] on div at bounding box center [703, 405] width 12 height 12
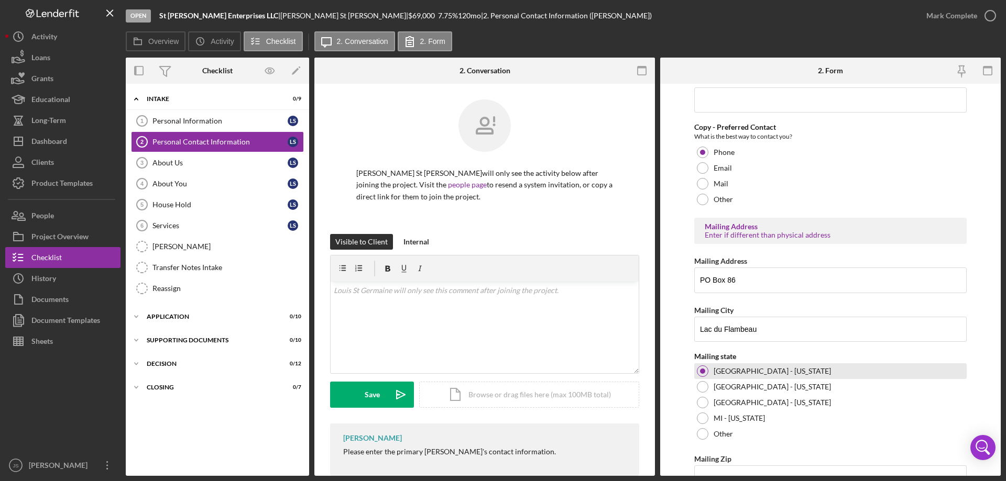
scroll to position [348, 0]
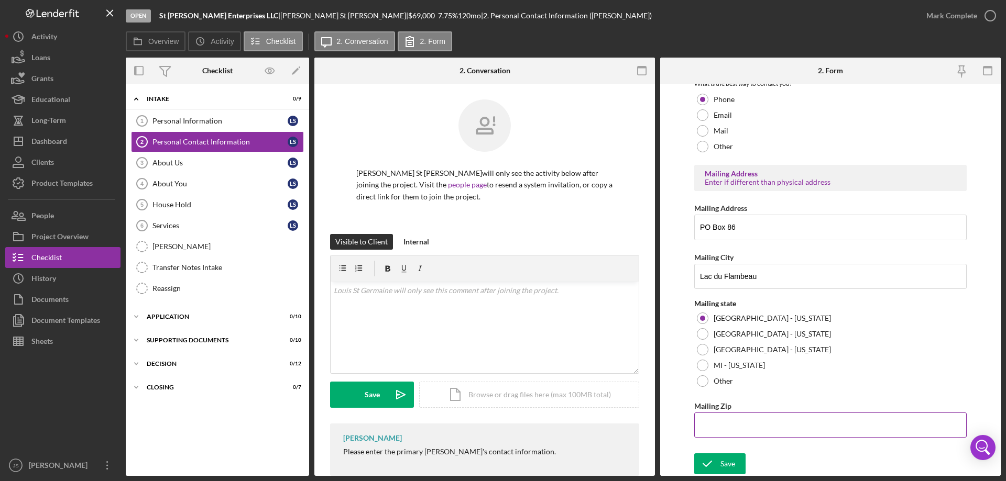
click at [740, 423] on input "Mailing Zip" at bounding box center [830, 425] width 272 height 25
type input "54,538"
click at [712, 468] on icon "submit" at bounding box center [707, 464] width 26 height 26
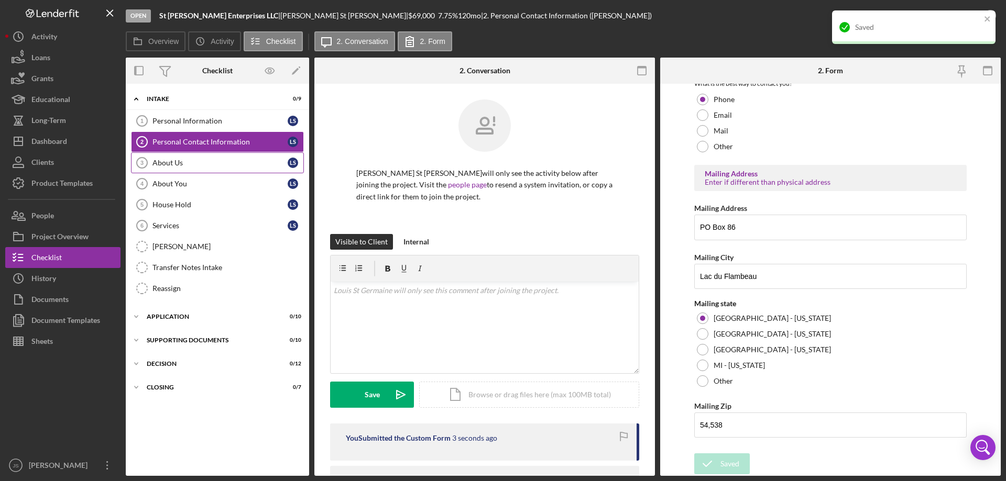
click at [201, 165] on div "About Us" at bounding box center [219, 163] width 135 height 8
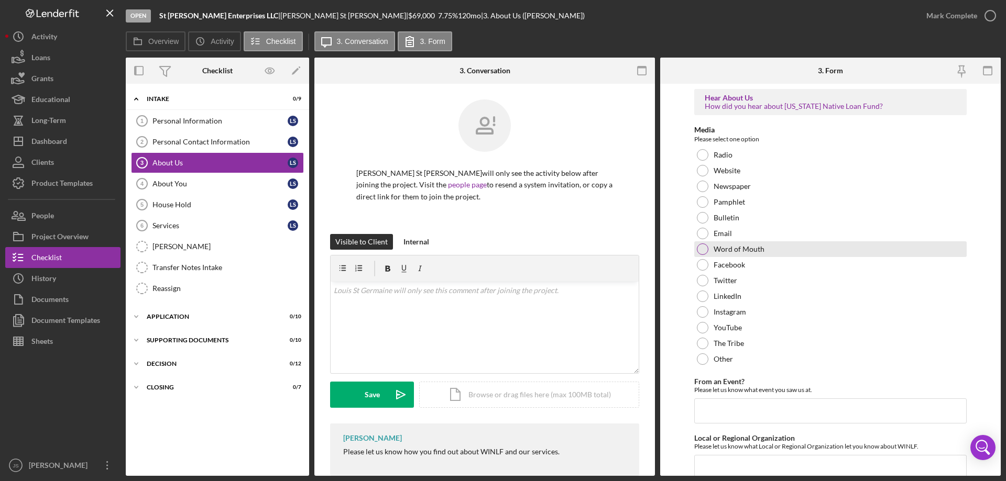
click at [701, 249] on div at bounding box center [703, 250] width 12 height 12
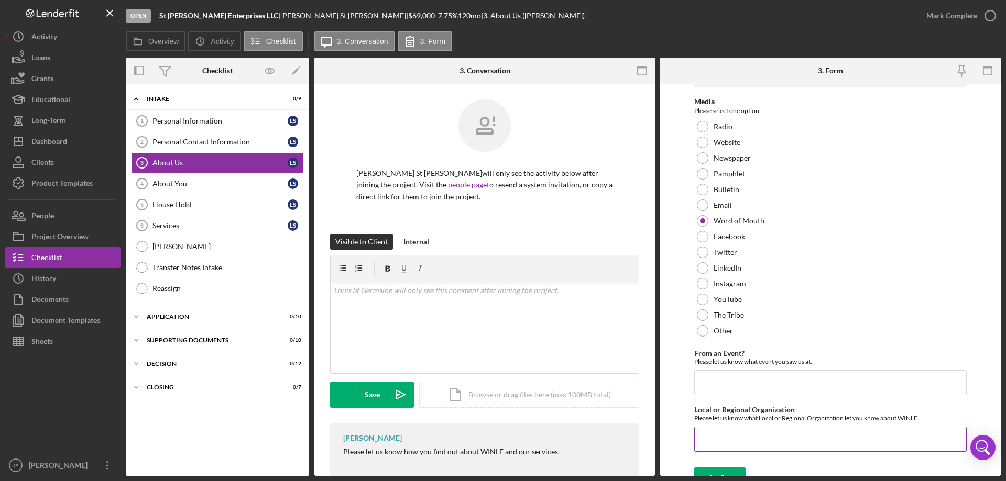
scroll to position [43, 0]
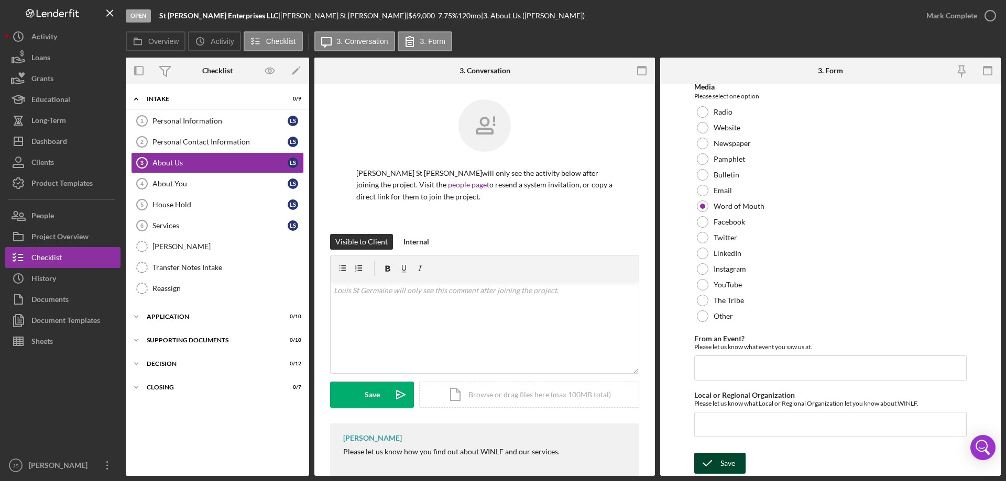
click at [718, 456] on icon "submit" at bounding box center [707, 463] width 26 height 26
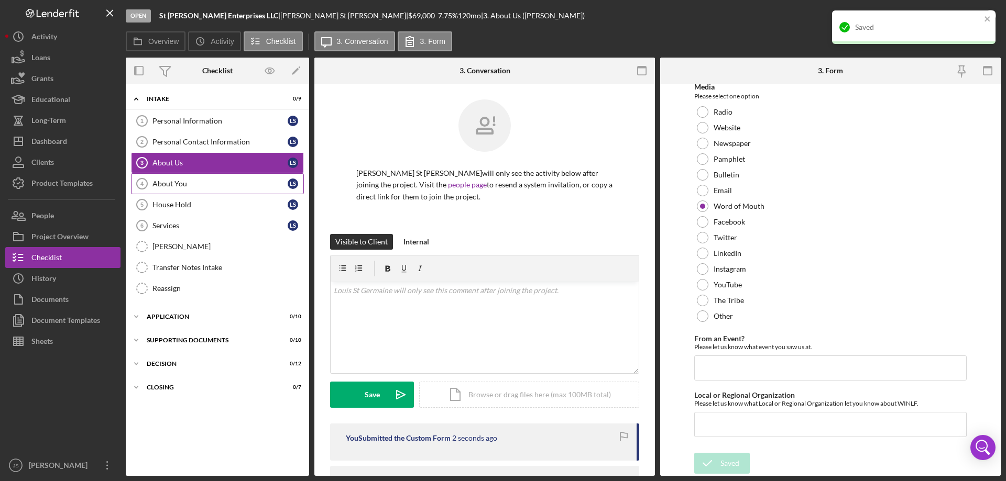
click at [184, 181] on div "About You" at bounding box center [219, 184] width 135 height 8
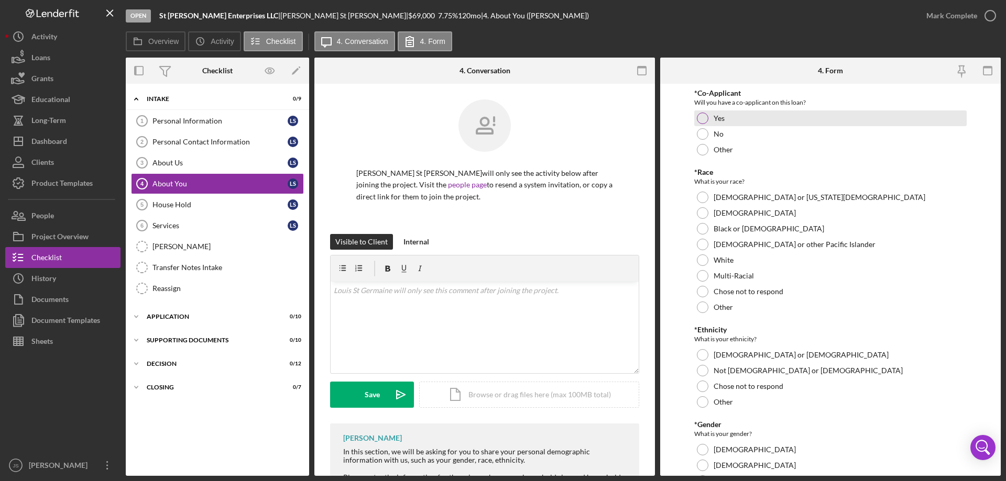
click at [707, 115] on div at bounding box center [703, 119] width 12 height 12
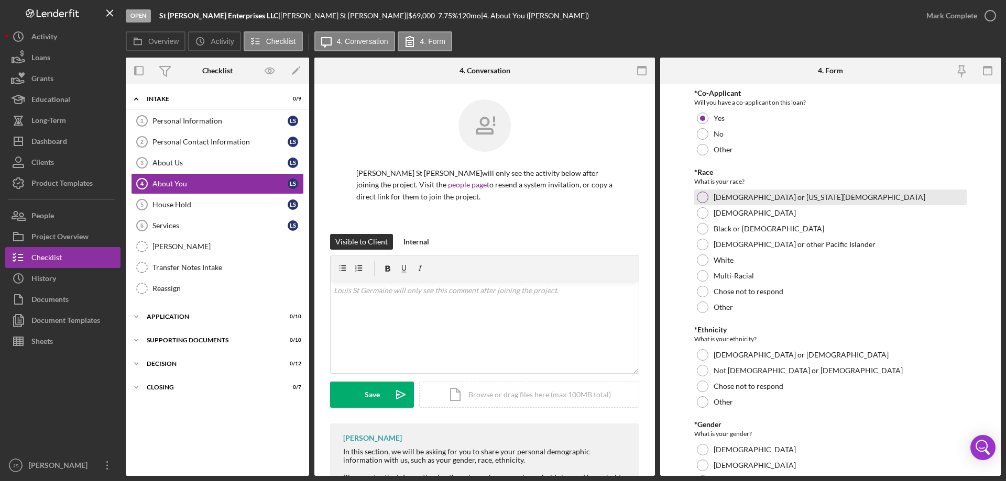
click at [700, 195] on div at bounding box center [703, 198] width 12 height 12
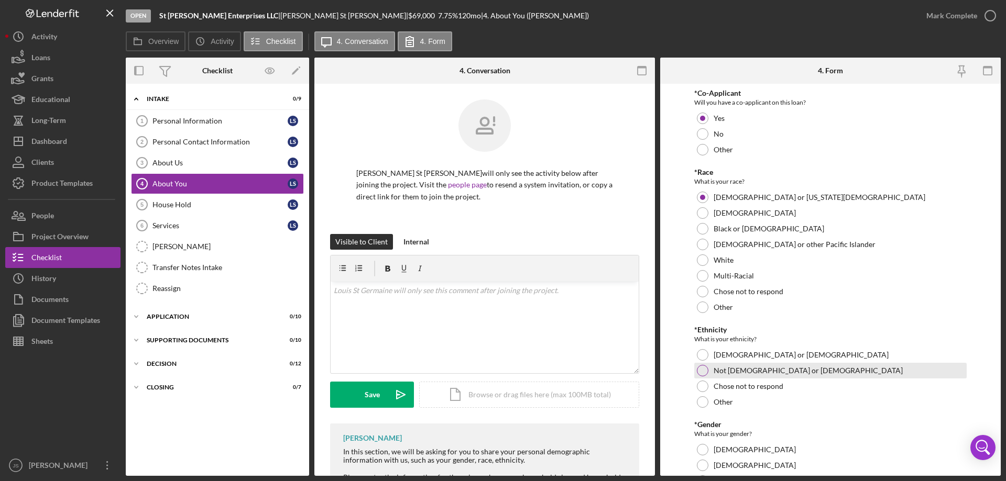
click at [702, 369] on div at bounding box center [703, 371] width 12 height 12
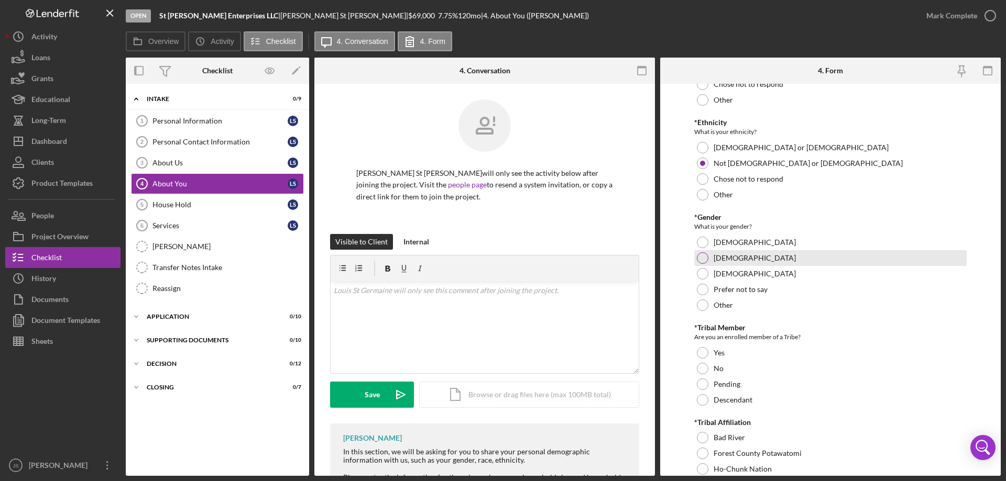
scroll to position [210, 0]
click at [702, 258] on div at bounding box center [703, 256] width 12 height 12
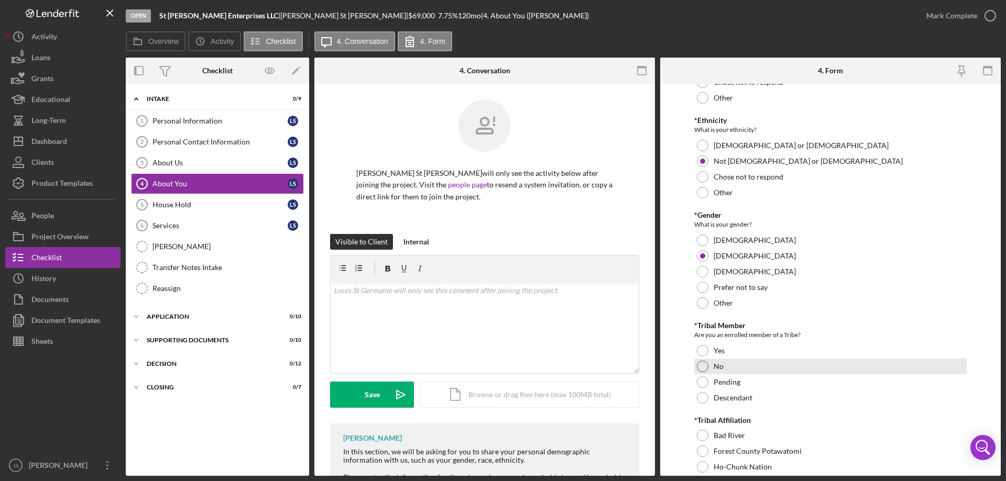
drag, startPoint x: 699, startPoint y: 343, endPoint x: 780, endPoint y: 361, distance: 82.6
click at [700, 343] on div "*Tribal Member Are you an enrolled member of a Tribe? Yes No Pending Descendant" at bounding box center [830, 364] width 272 height 84
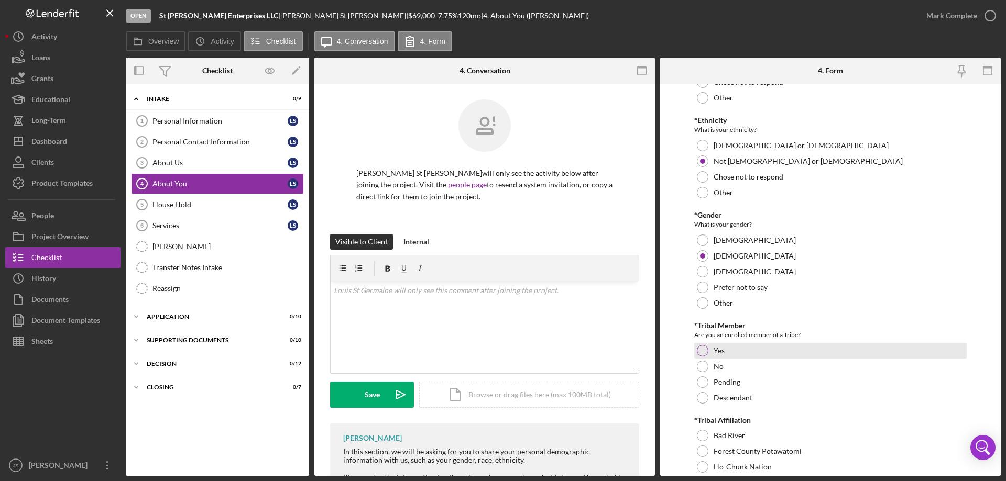
click at [699, 350] on div at bounding box center [703, 351] width 12 height 12
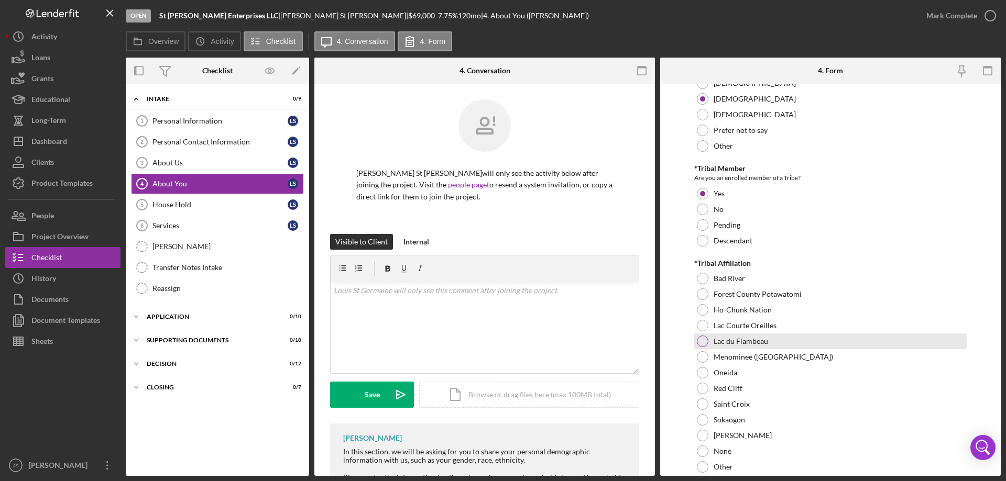
click at [703, 344] on div at bounding box center [703, 342] width 12 height 12
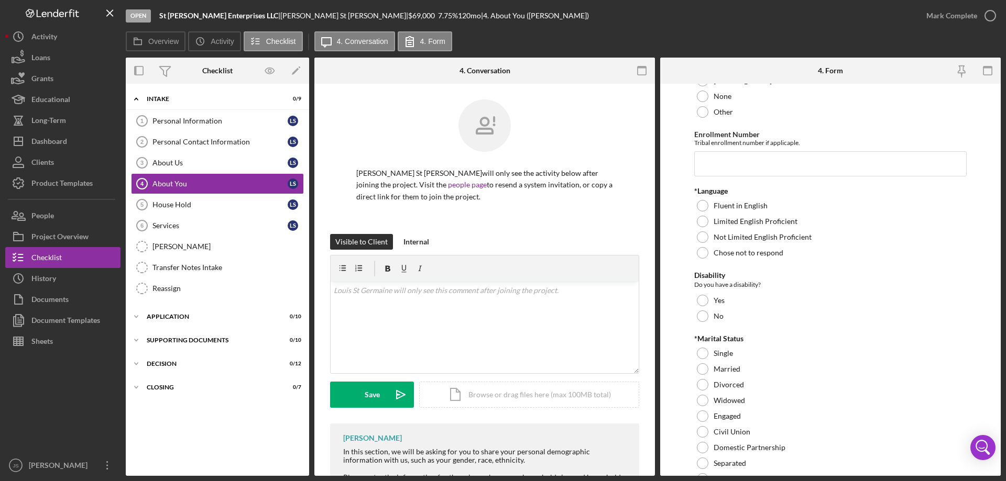
scroll to position [733, 0]
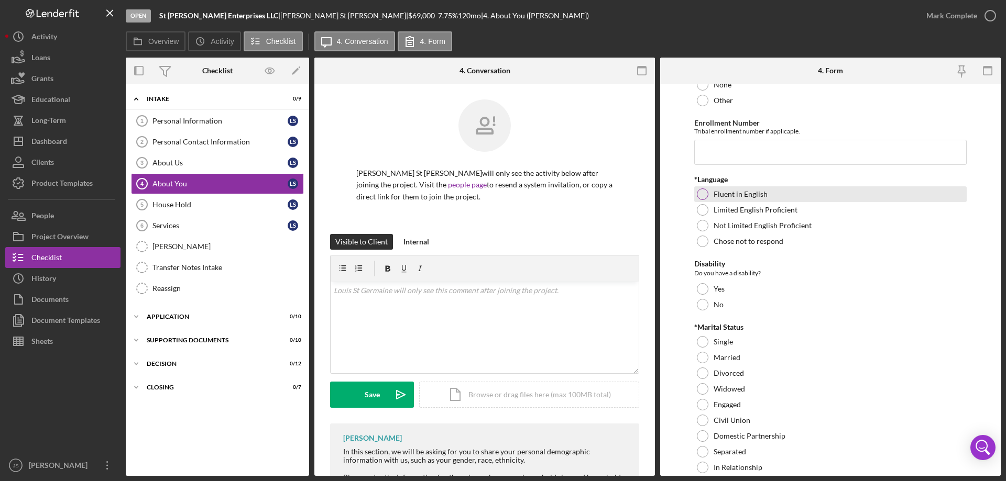
click at [701, 194] on div at bounding box center [703, 195] width 12 height 12
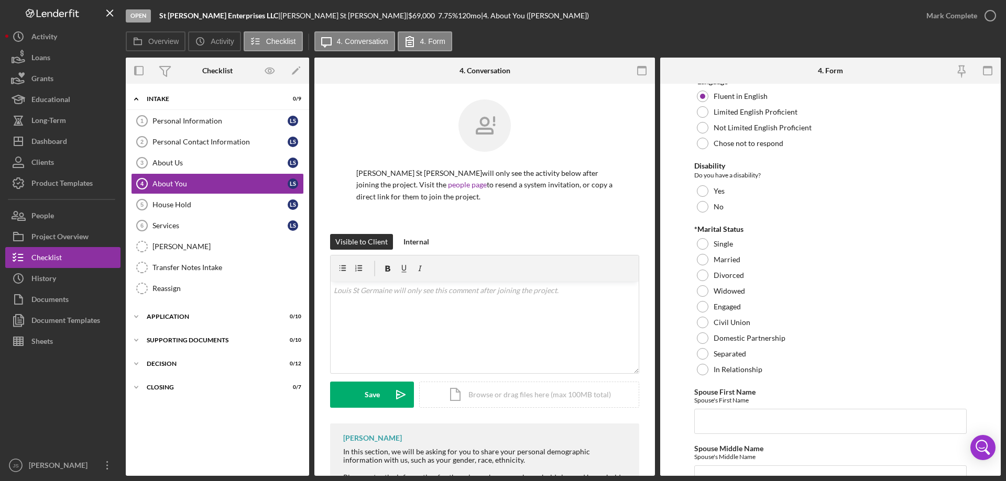
scroll to position [838, 0]
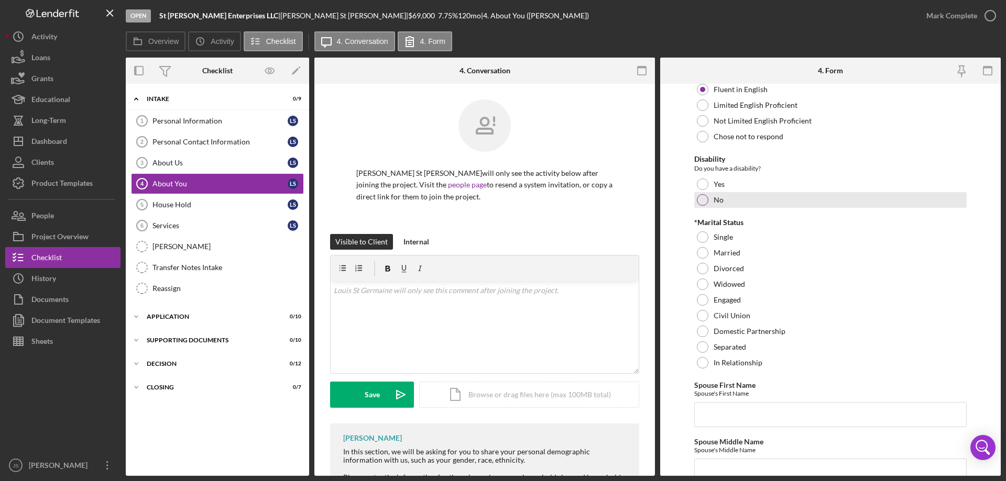
click at [703, 199] on div at bounding box center [703, 200] width 12 height 12
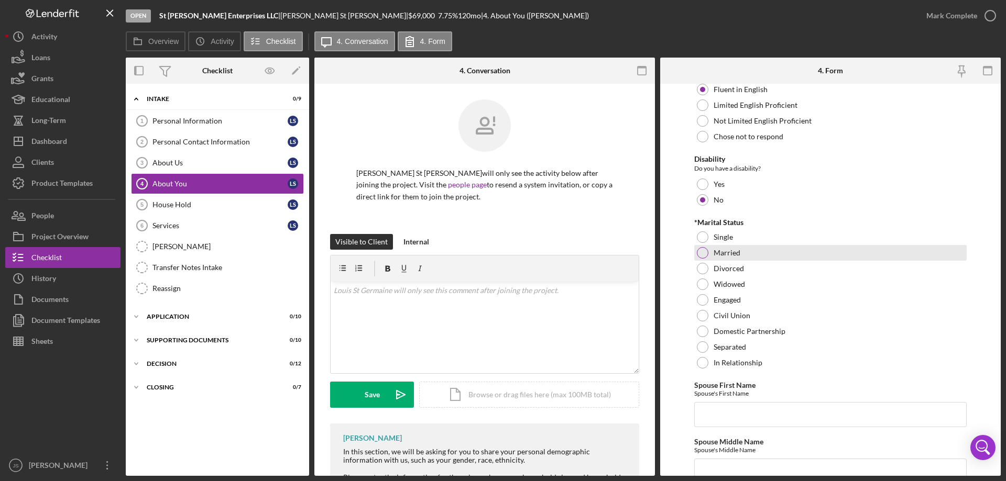
click at [701, 252] on div at bounding box center [703, 253] width 12 height 12
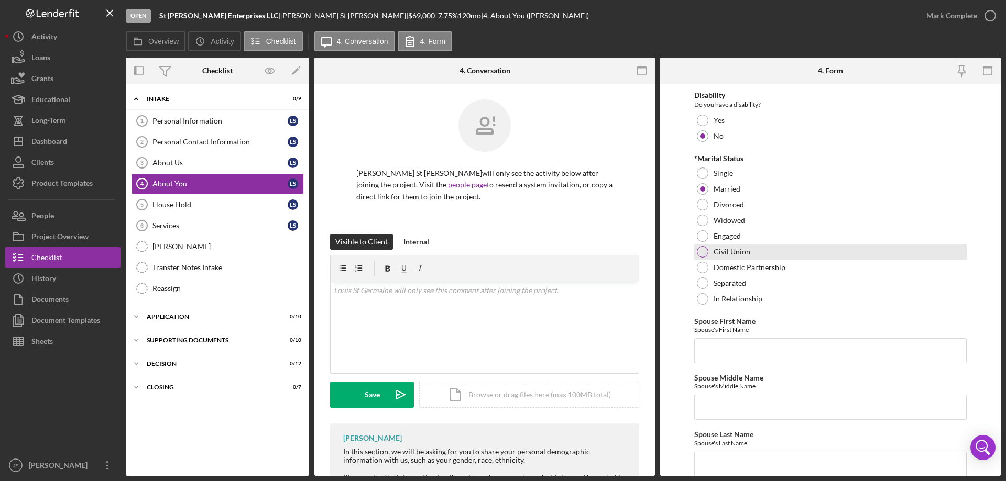
scroll to position [1048, 0]
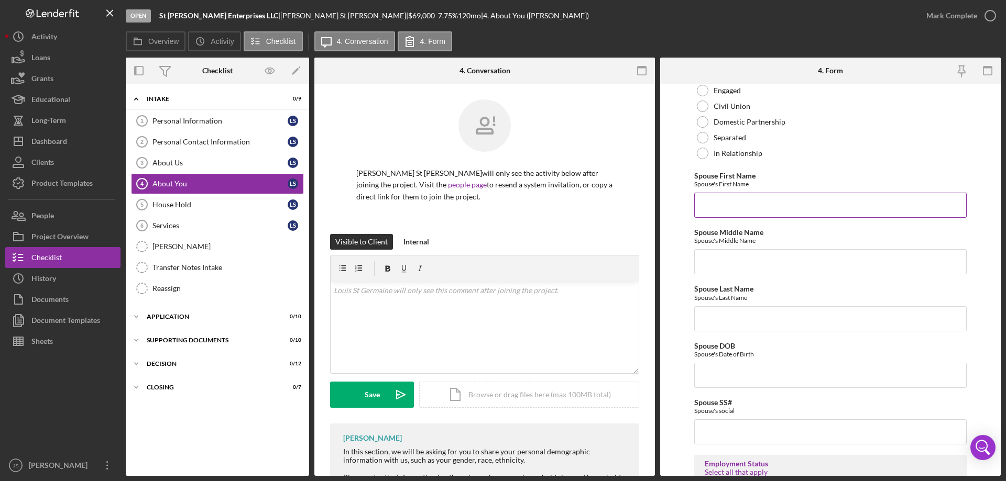
click at [707, 208] on input "Spouse First Name" at bounding box center [830, 205] width 272 height 25
type input "Janice"
type input "L"
type input "St Germaine"
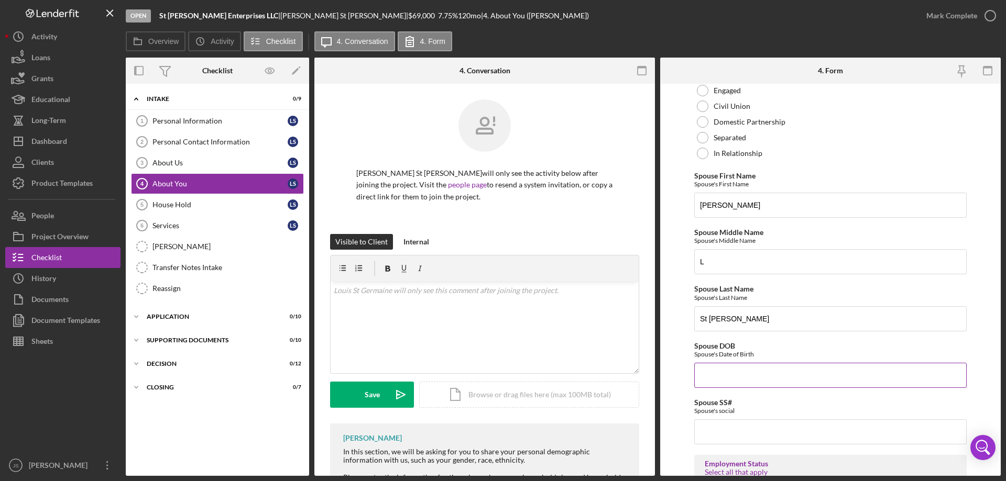
click at [739, 374] on input "Spouse DOB" at bounding box center [830, 375] width 272 height 25
type input "05/30/1974"
click at [711, 432] on input "Spouse SS#" at bounding box center [830, 432] width 272 height 25
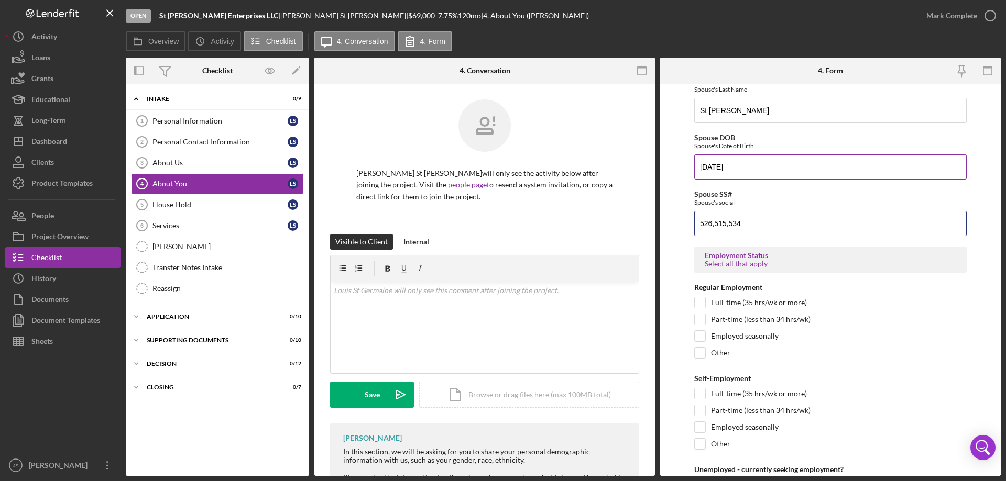
scroll to position [1257, 0]
type input "526,515,534"
click at [696, 303] on input "Full-time (35 hrs/wk or more)" at bounding box center [700, 301] width 10 height 10
checkbox input "true"
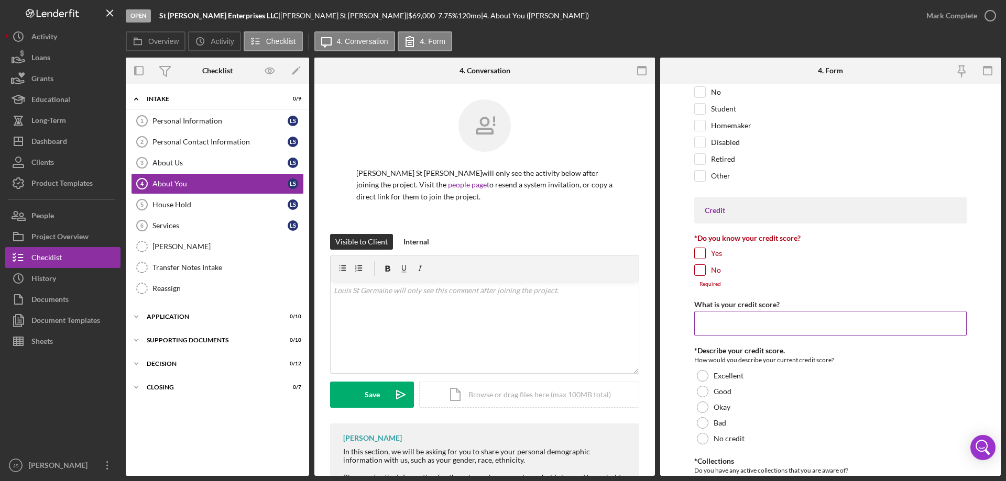
scroll to position [1676, 0]
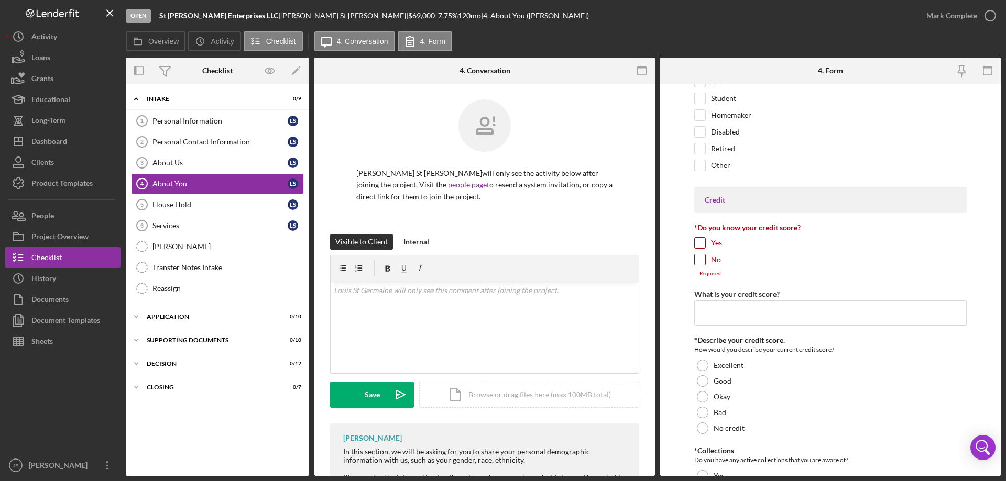
click at [700, 245] on input "Yes" at bounding box center [700, 243] width 10 height 10
checkbox input "true"
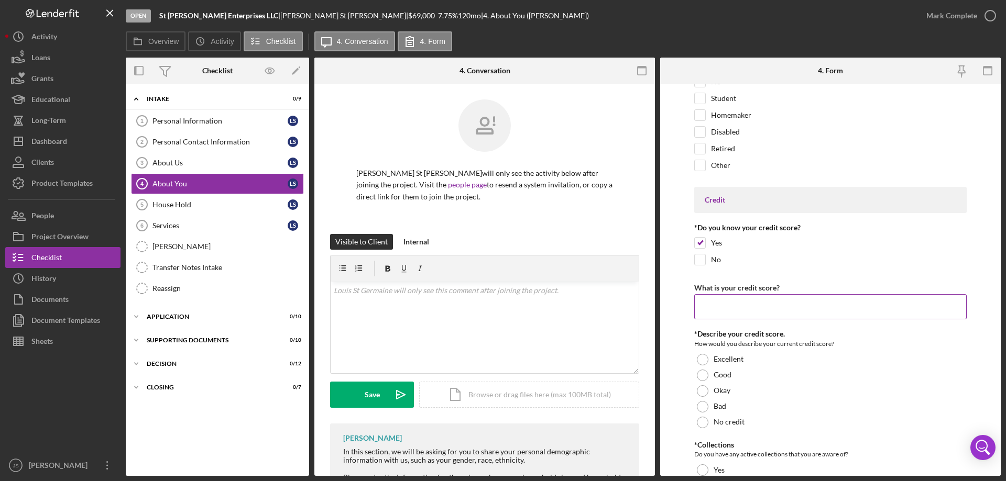
click at [706, 309] on input "What is your credit score?" at bounding box center [830, 306] width 272 height 25
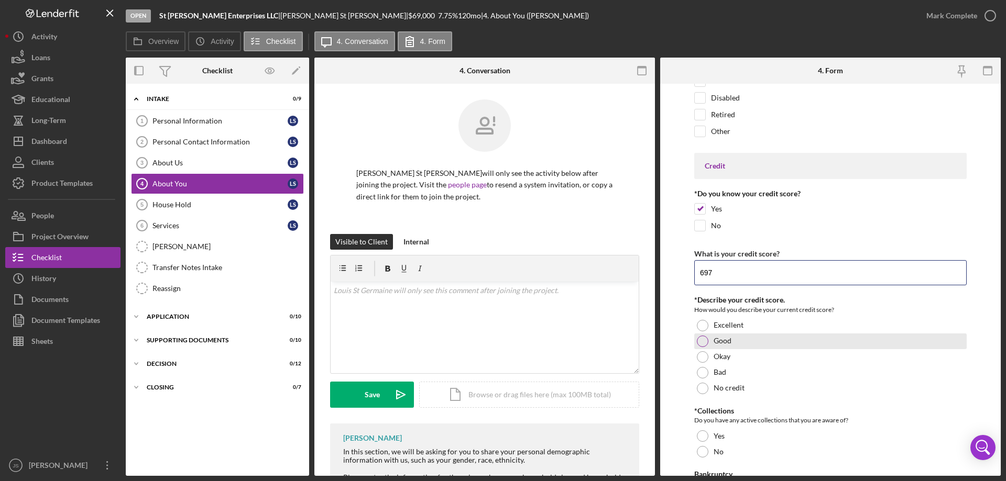
scroll to position [1729, 0]
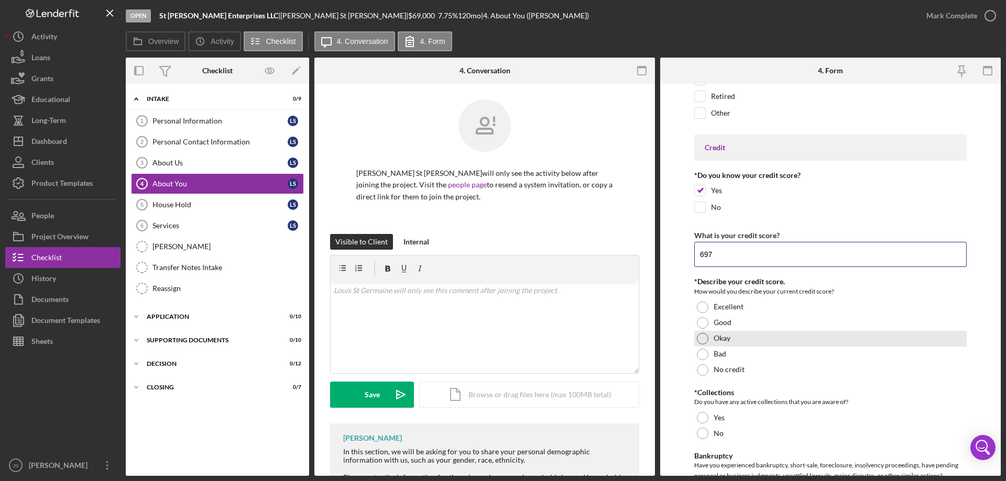
type input "697"
click at [702, 340] on div at bounding box center [703, 339] width 12 height 12
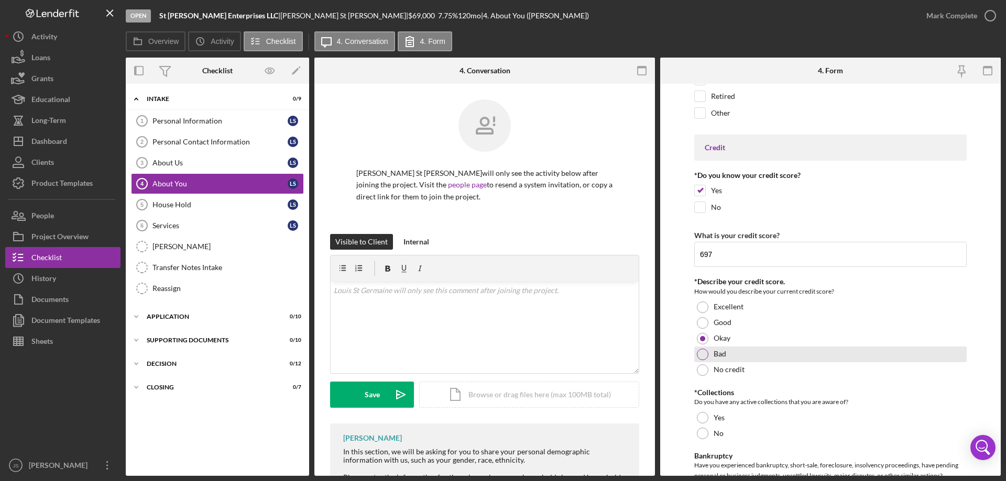
scroll to position [1886, 0]
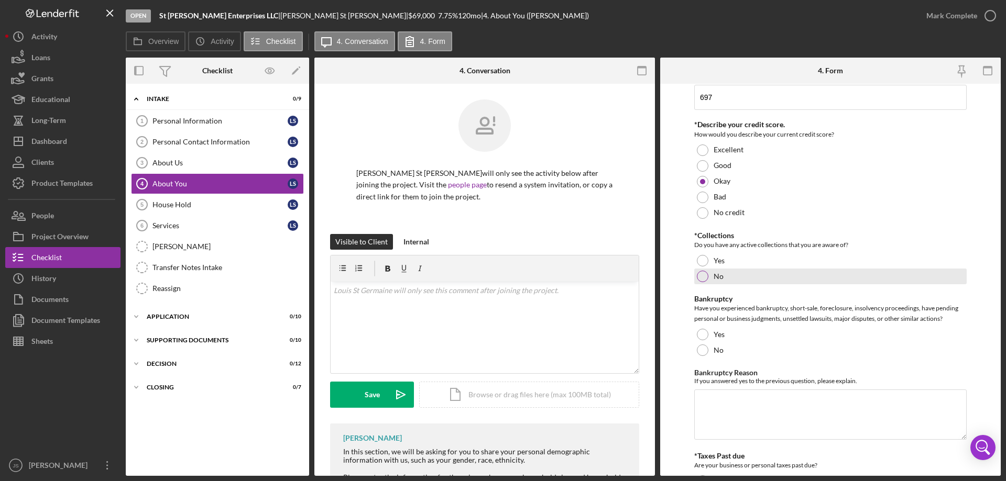
click at [701, 278] on div at bounding box center [703, 277] width 12 height 12
click at [706, 344] on div "No" at bounding box center [830, 351] width 272 height 16
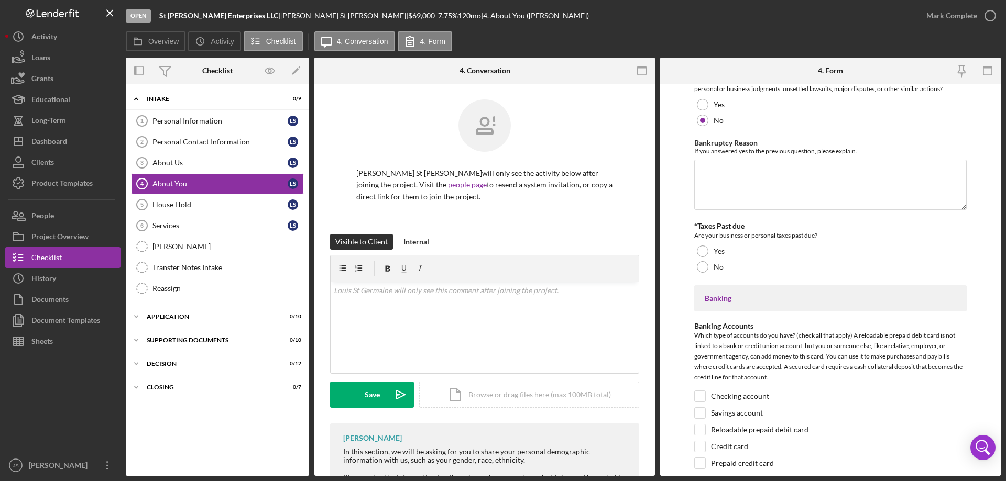
scroll to position [2148, 0]
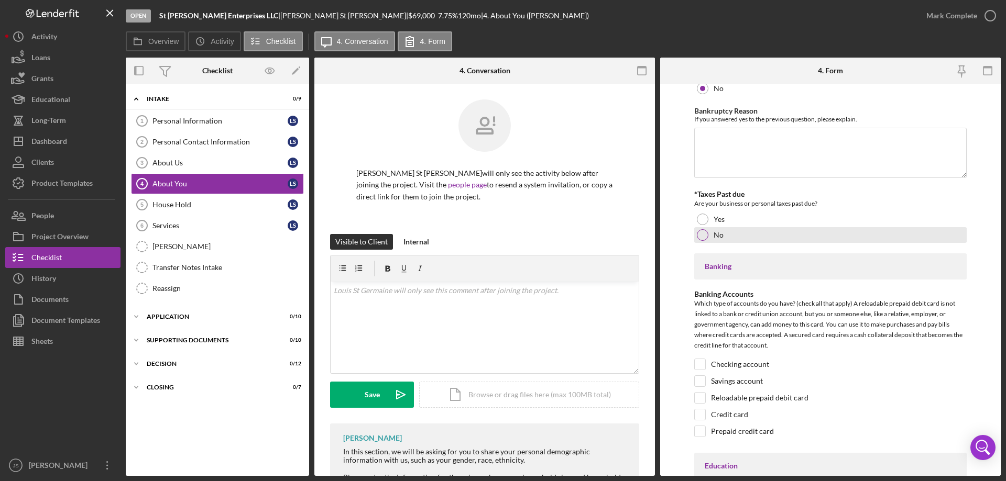
click at [703, 232] on div at bounding box center [703, 235] width 12 height 12
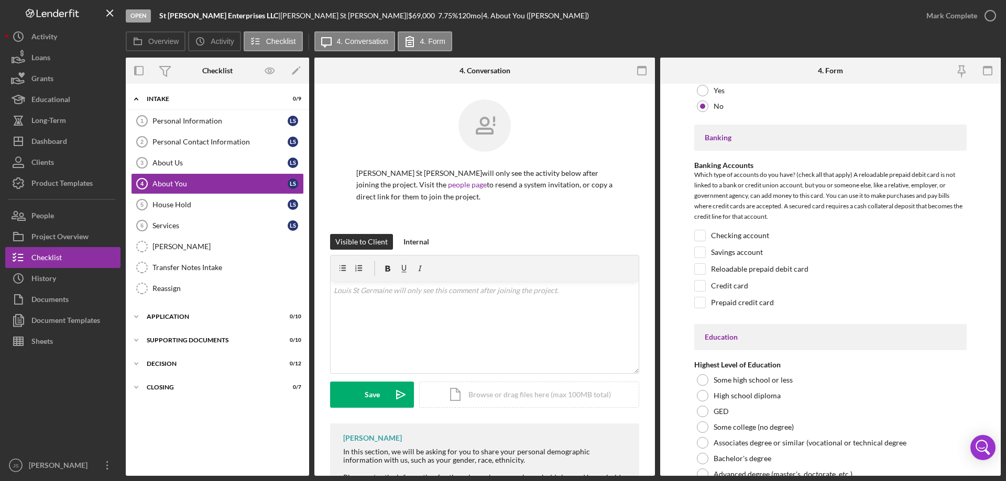
scroll to position [2305, 0]
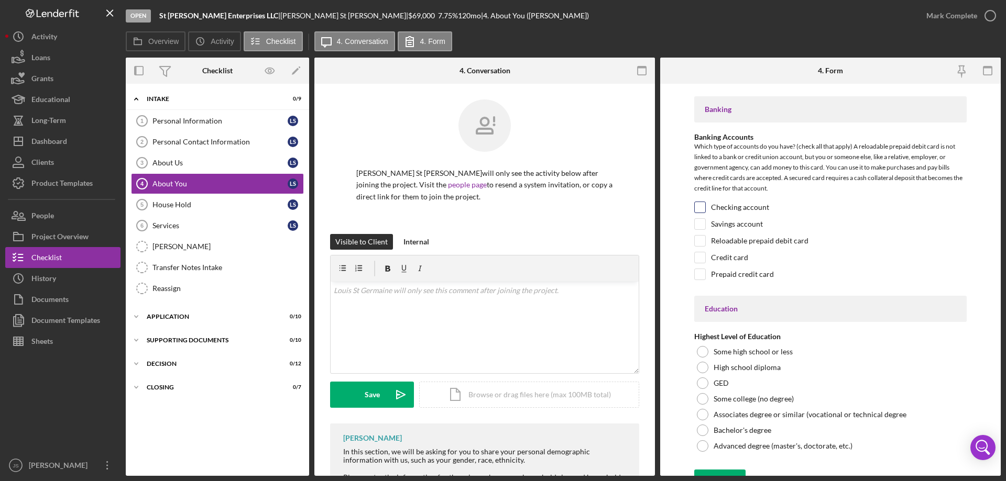
click at [701, 202] on input "Checking account" at bounding box center [700, 207] width 10 height 10
checkbox input "true"
click at [697, 223] on input "Savings account" at bounding box center [700, 224] width 10 height 10
checkbox input "true"
click at [705, 259] on input "Credit card" at bounding box center [700, 257] width 10 height 10
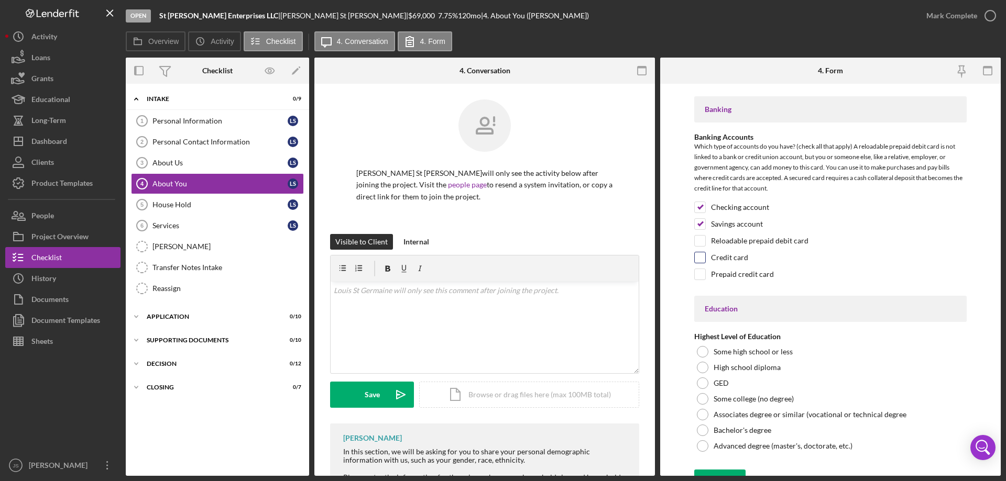
checkbox input "true"
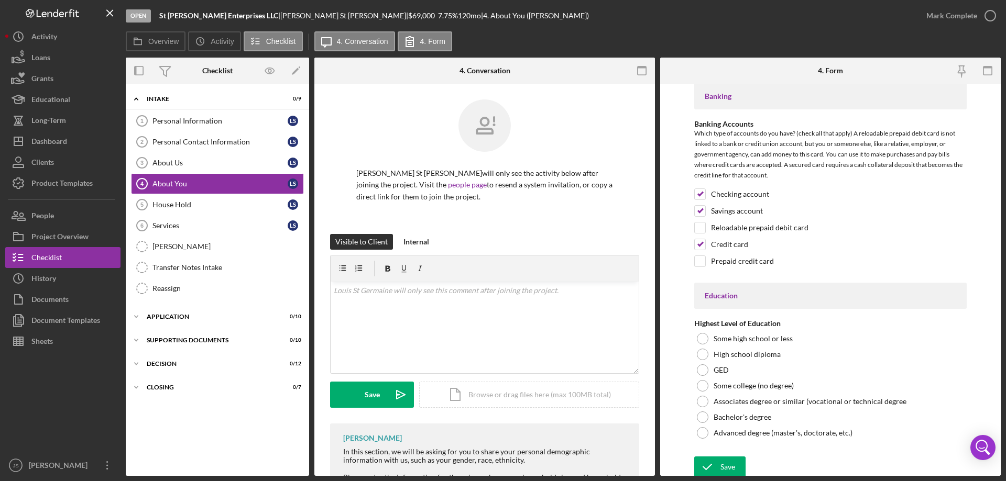
scroll to position [2321, 0]
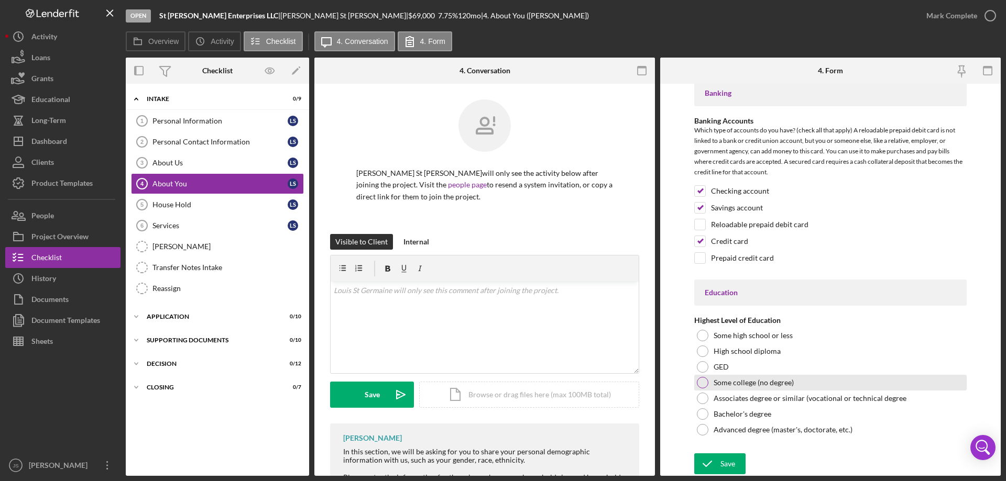
click at [700, 382] on div at bounding box center [703, 383] width 12 height 12
click at [718, 466] on icon "submit" at bounding box center [707, 464] width 26 height 26
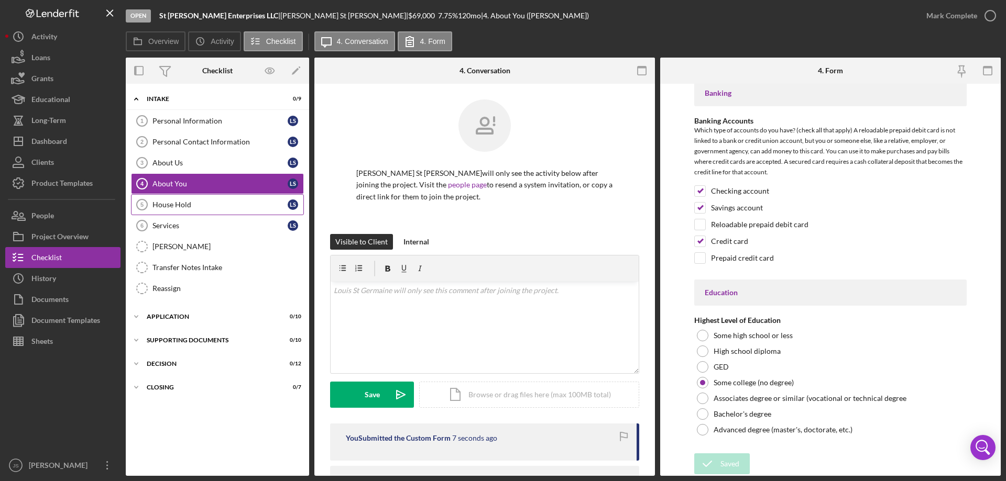
click at [177, 205] on div "House Hold" at bounding box center [219, 205] width 135 height 8
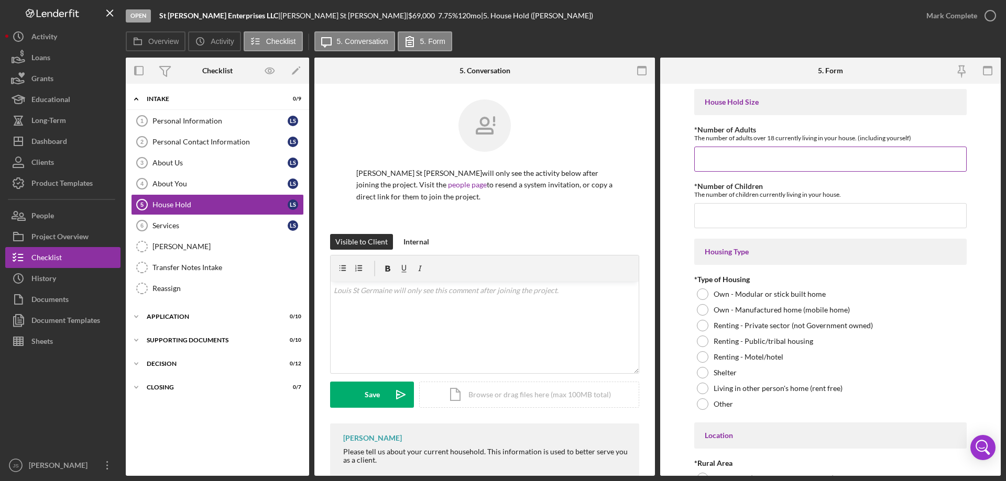
click at [709, 162] on input "*Number of Adults" at bounding box center [830, 159] width 272 height 25
type input "2"
type input "4"
click at [722, 217] on input "*Number of Children" at bounding box center [830, 215] width 272 height 25
type input "0"
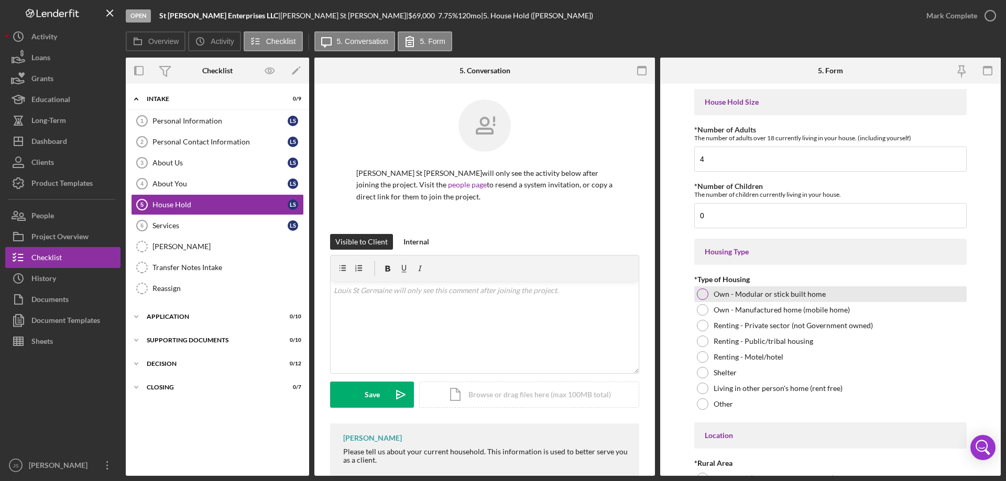
click at [707, 290] on div "Own - Modular or stick built home" at bounding box center [830, 295] width 272 height 16
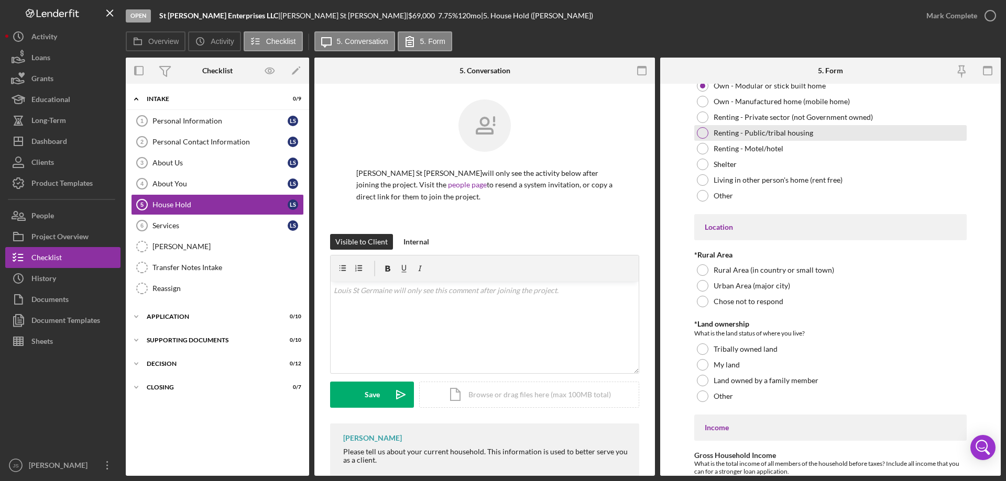
scroll to position [210, 0]
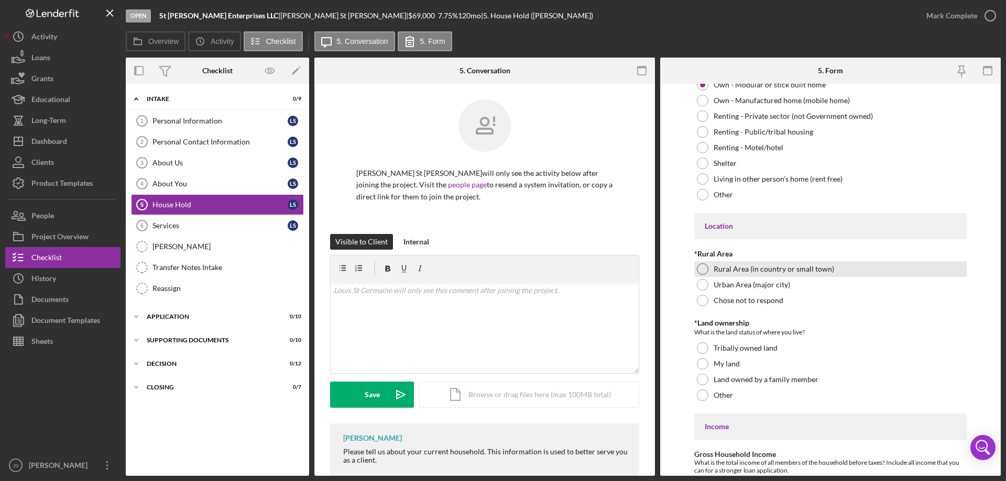
click at [703, 267] on div at bounding box center [703, 269] width 12 height 12
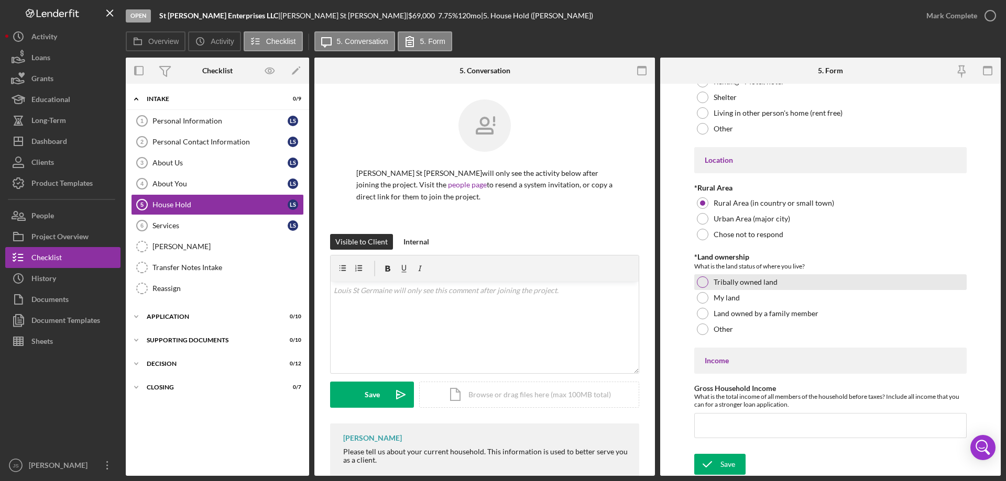
scroll to position [276, 0]
click at [700, 278] on div at bounding box center [703, 282] width 12 height 12
click at [721, 433] on input "Gross Household Income" at bounding box center [830, 425] width 272 height 25
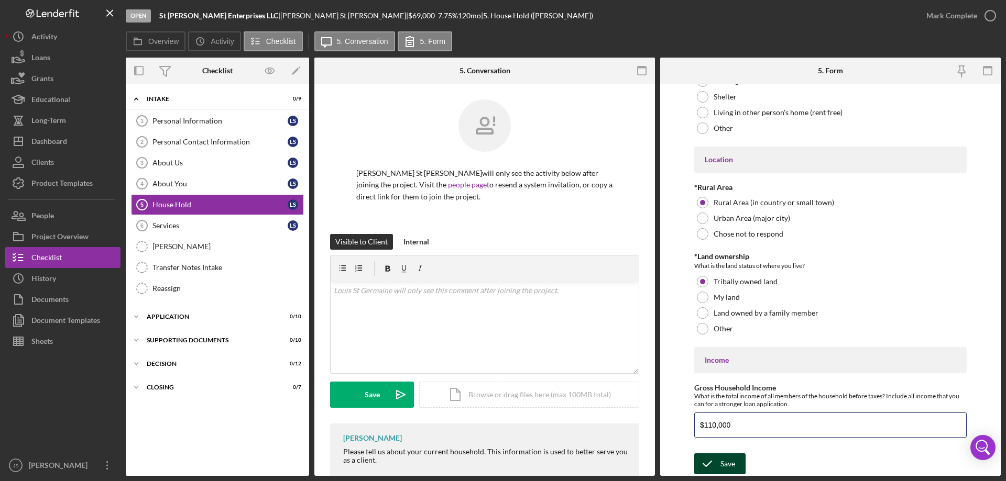
type input "$110,000"
click at [712, 461] on icon "submit" at bounding box center [707, 464] width 26 height 26
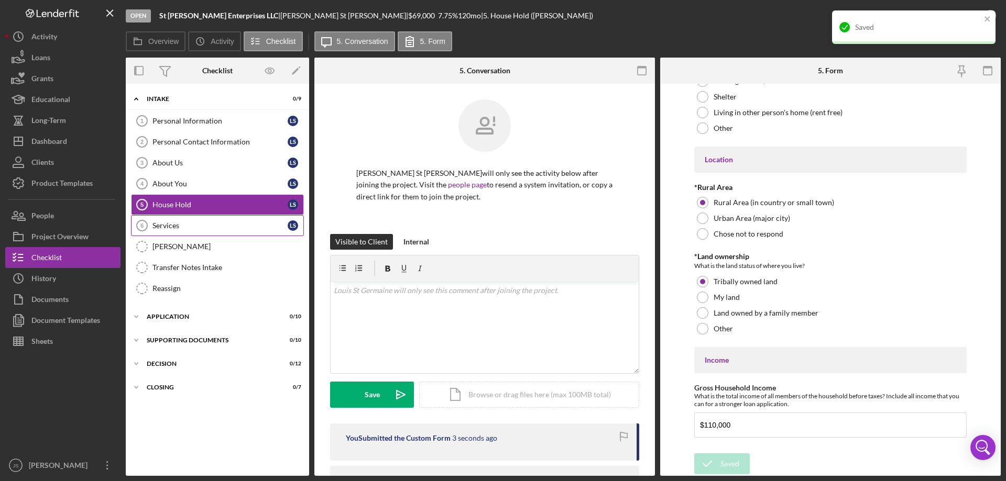
click at [188, 231] on link "Services 6 Services L S" at bounding box center [217, 225] width 173 height 21
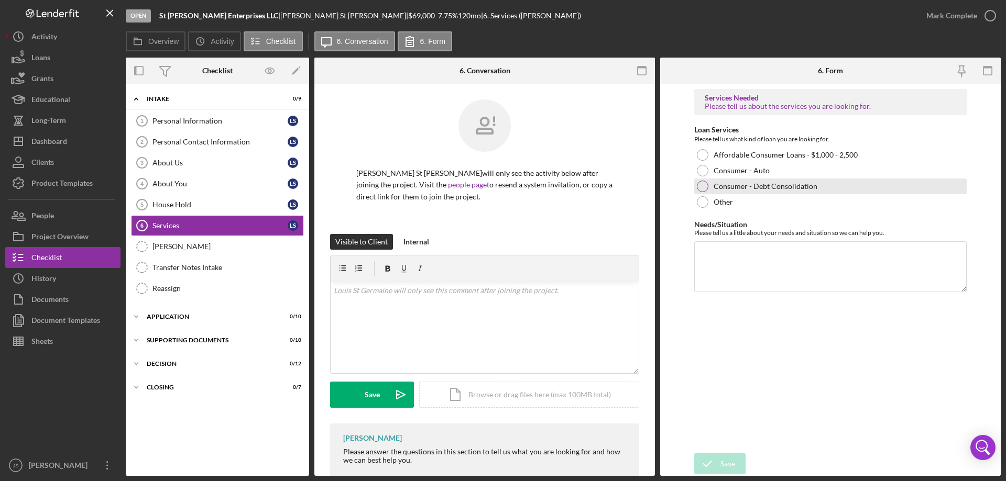
click at [700, 188] on div at bounding box center [703, 187] width 12 height 12
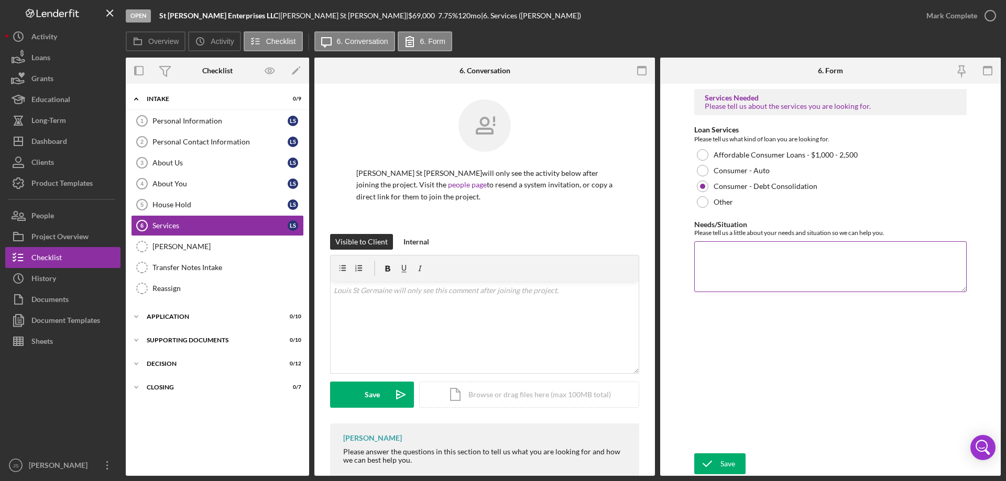
click at [718, 257] on textarea "Needs/Situation" at bounding box center [830, 266] width 272 height 50
type textarea "Have a lot of high interest debt, wanting to prepare for retirement"
click at [721, 458] on div "Save" at bounding box center [727, 464] width 15 height 21
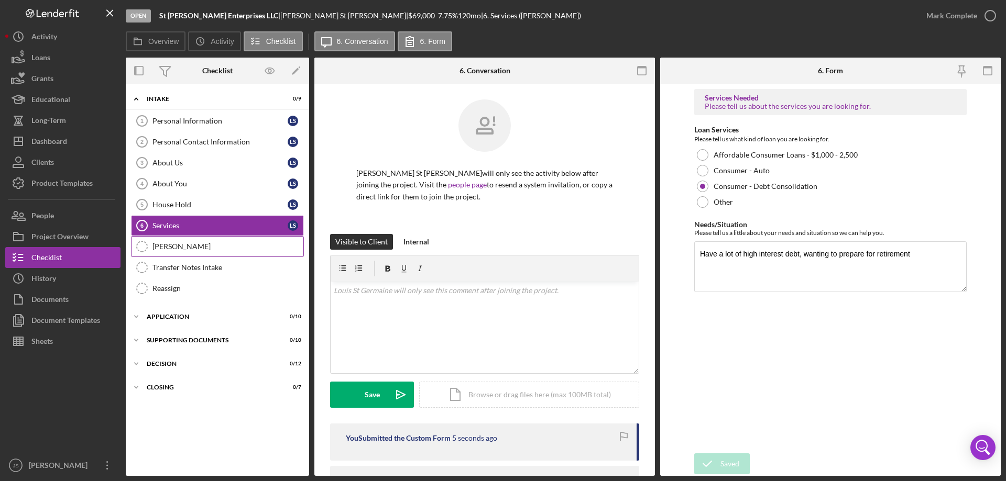
click at [174, 244] on div "OTIS" at bounding box center [227, 247] width 151 height 8
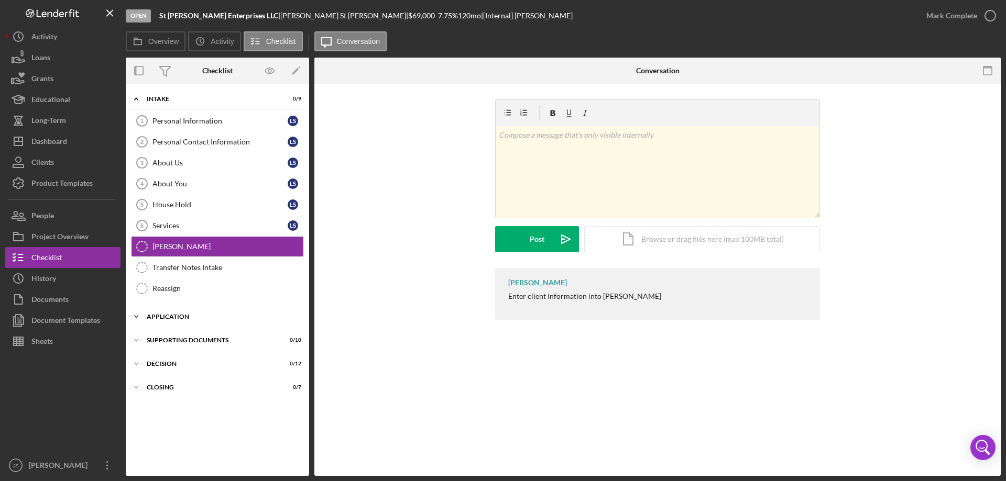
click at [133, 317] on icon "Icon/Expander" at bounding box center [136, 316] width 21 height 21
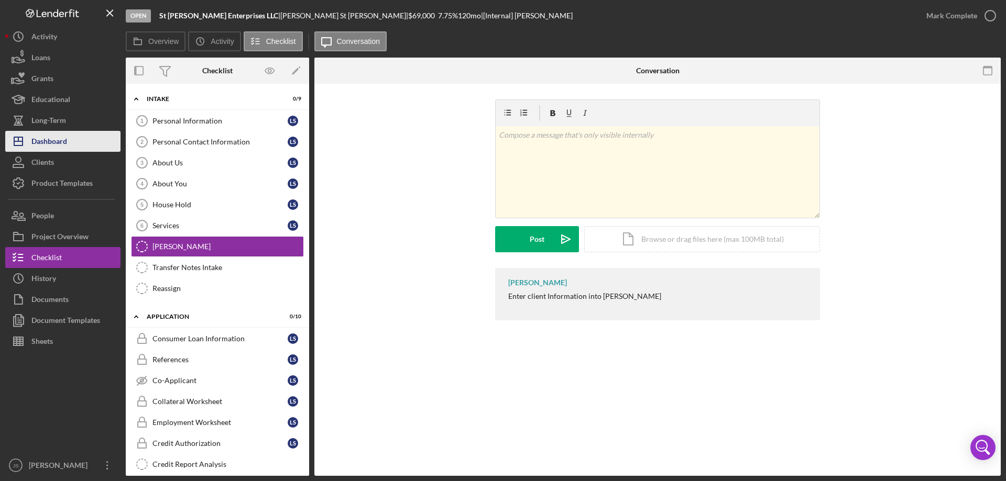
click at [69, 141] on button "Icon/Dashboard Dashboard" at bounding box center [62, 141] width 115 height 21
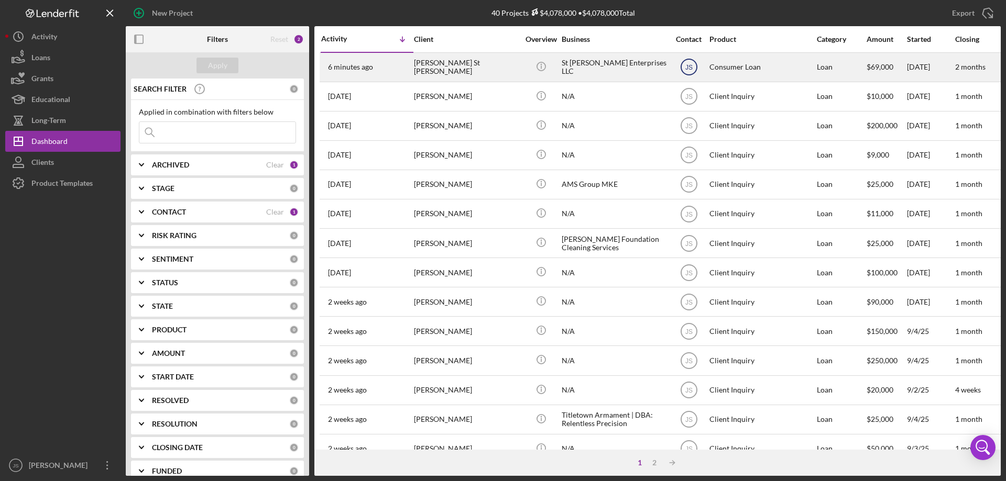
click at [688, 64] on text "JS" at bounding box center [688, 67] width 7 height 7
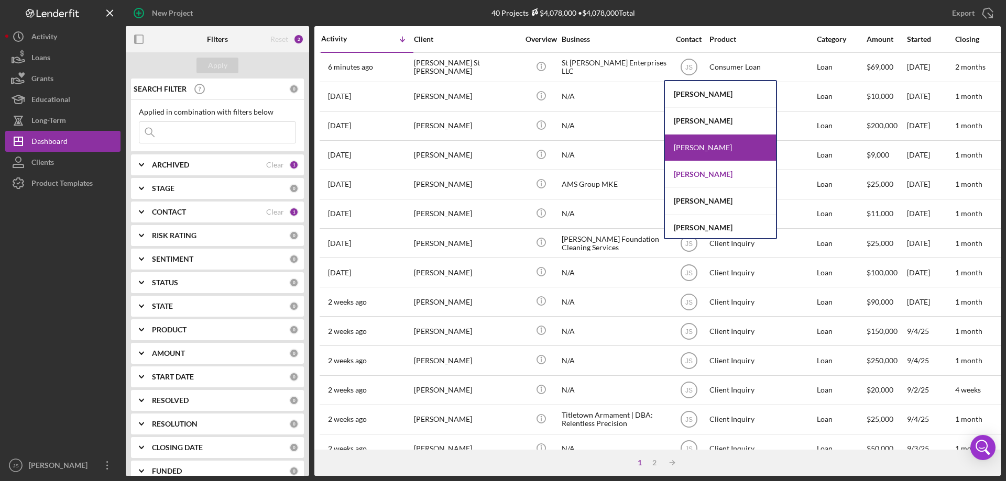
click at [696, 175] on div "Christine Haling" at bounding box center [720, 174] width 111 height 27
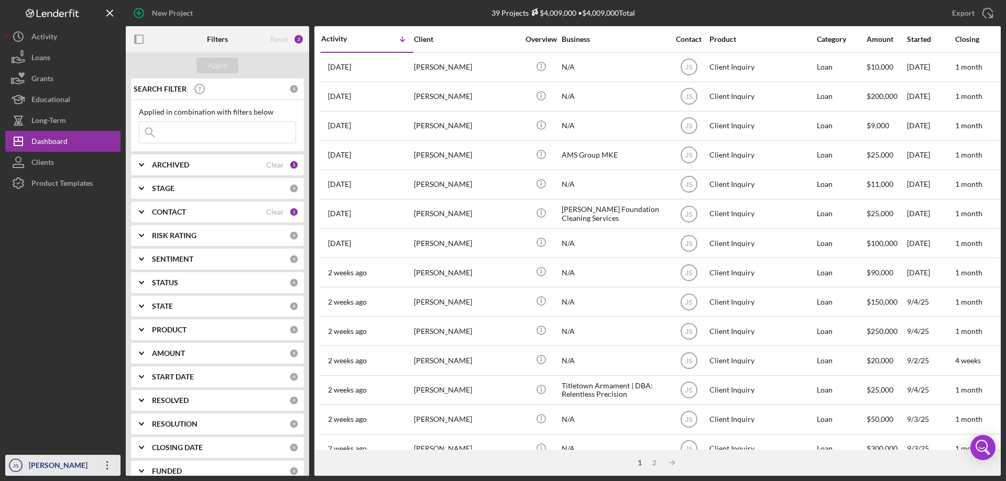
click at [46, 464] on div "Janice StGermaine" at bounding box center [60, 467] width 68 height 24
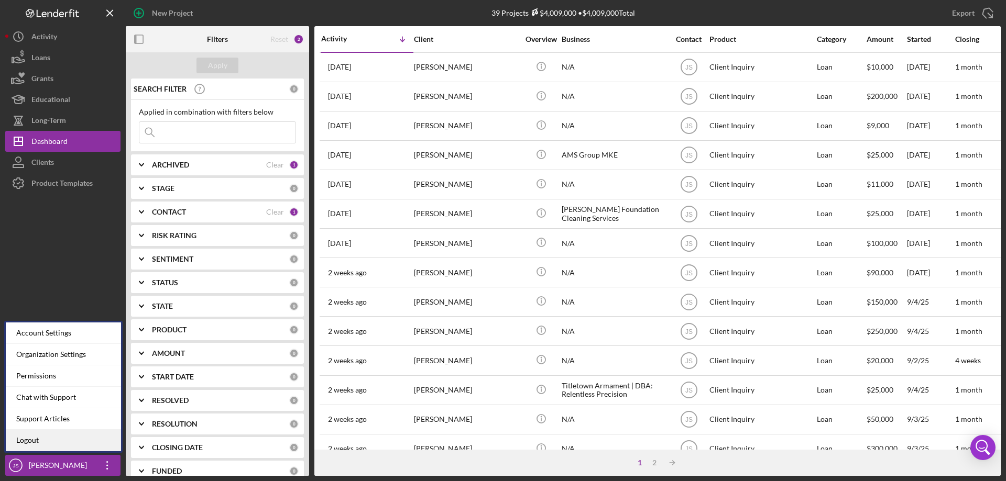
click at [37, 442] on link "Logout" at bounding box center [63, 440] width 115 height 21
